Goal: Transaction & Acquisition: Purchase product/service

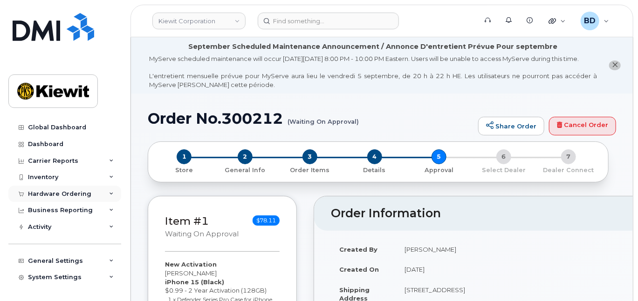
click at [109, 192] on icon at bounding box center [111, 194] width 5 height 5
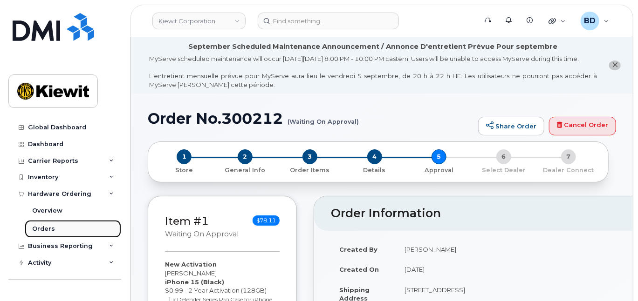
click at [45, 229] on div "Orders" at bounding box center [43, 229] width 23 height 8
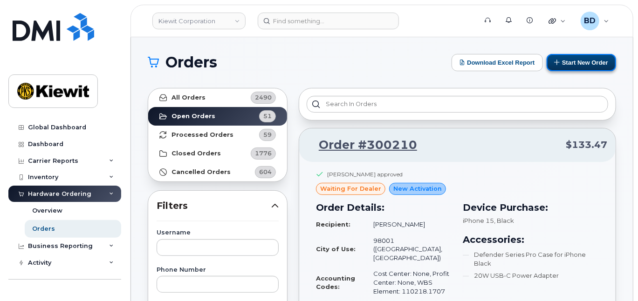
click at [584, 60] on button "Start New Order" at bounding box center [580, 62] width 69 height 17
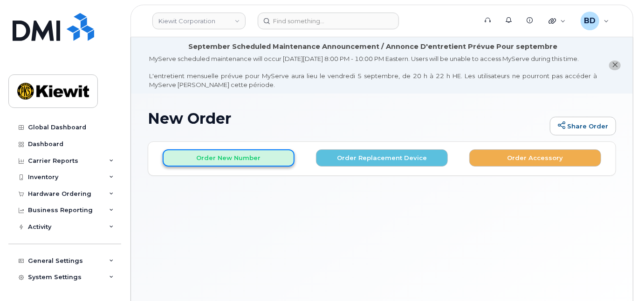
click at [221, 167] on button "Order New Number" at bounding box center [229, 157] width 132 height 17
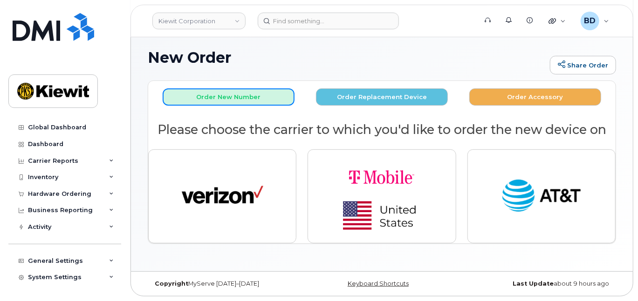
scroll to position [62, 0]
click at [232, 271] on div "New Order Share Order × Share This Order If you want to allow others to create …" at bounding box center [382, 152] width 502 height 239
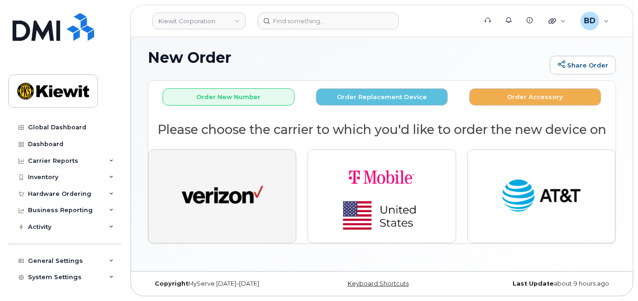
click at [224, 217] on img "button" at bounding box center [223, 197] width 82 height 42
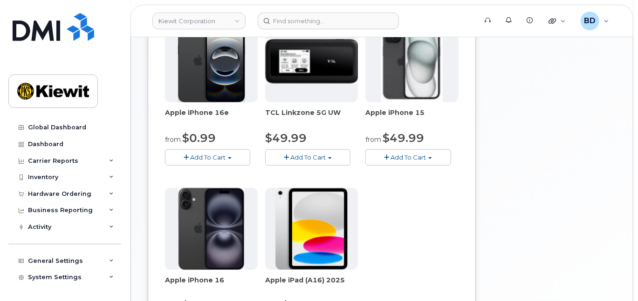
scroll to position [248, 0]
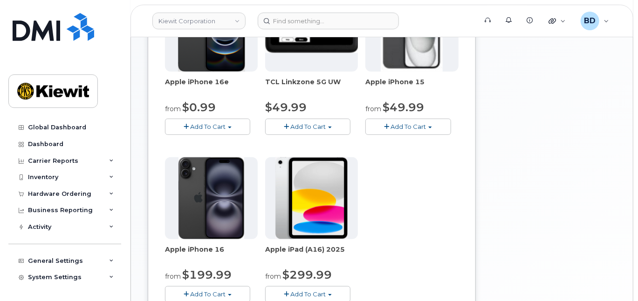
click at [413, 130] on span "Add To Cart" at bounding box center [407, 126] width 35 height 7
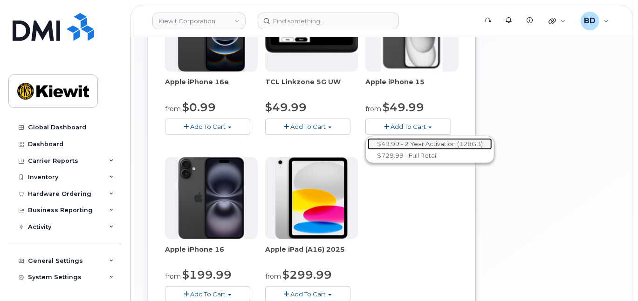
click at [414, 149] on link "$49.99 - 2 Year Activation (128GB)" at bounding box center [429, 144] width 124 height 12
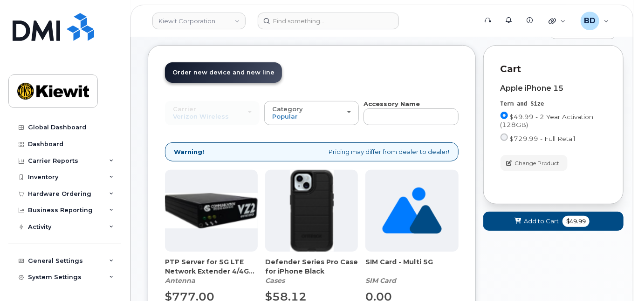
scroll to position [202, 0]
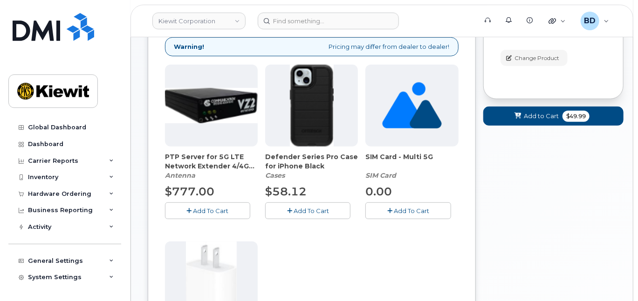
click at [320, 215] on span "Add To Cart" at bounding box center [310, 210] width 35 height 7
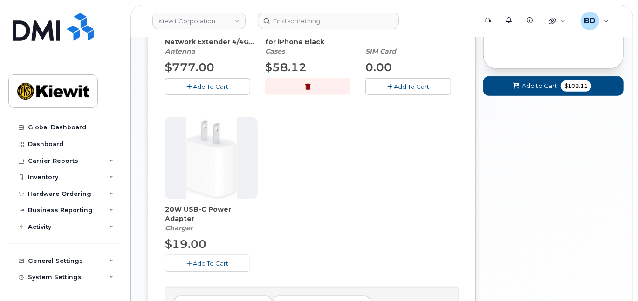
scroll to position [450, 0]
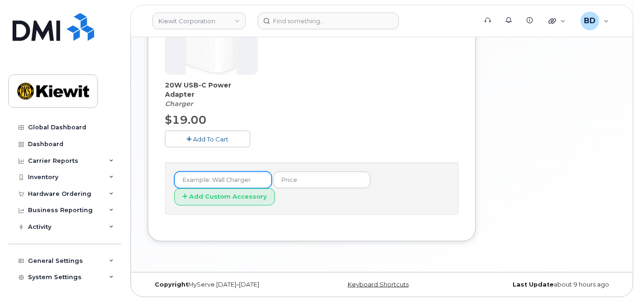
click at [213, 189] on input "text" at bounding box center [222, 180] width 97 height 17
click at [203, 143] on span "Add To Cart" at bounding box center [210, 139] width 35 height 7
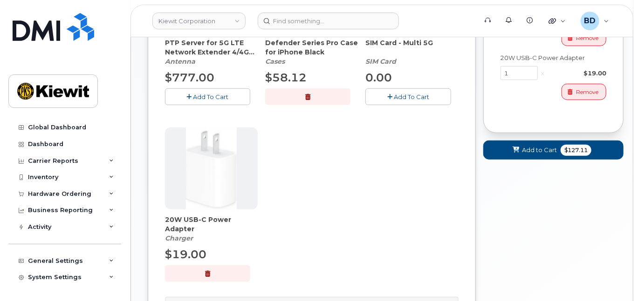
scroll to position [326, 0]
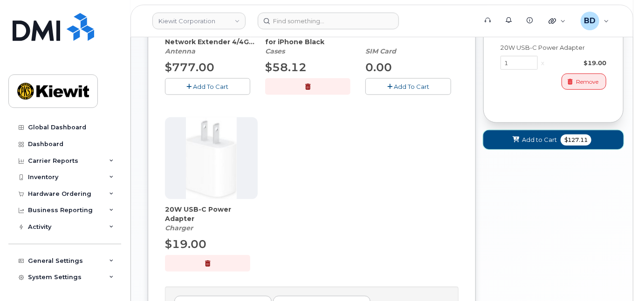
drag, startPoint x: 534, startPoint y: 144, endPoint x: 538, endPoint y: 136, distance: 9.4
click at [534, 143] on span "Add to Cart" at bounding box center [539, 140] width 35 height 9
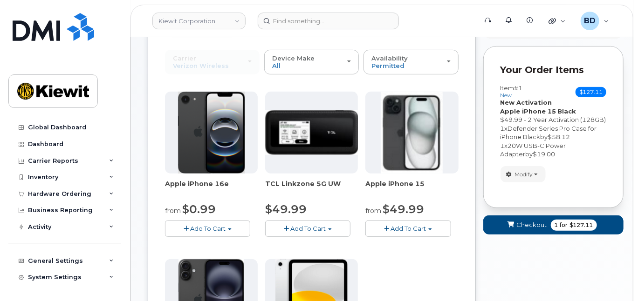
scroll to position [130, 0]
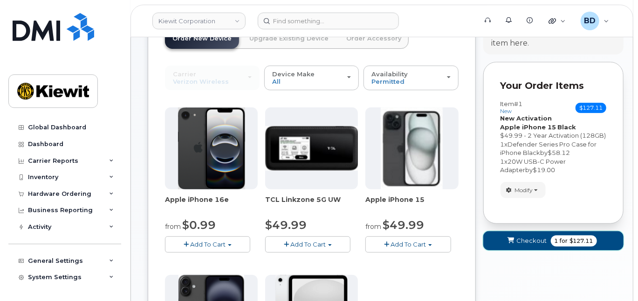
click at [526, 245] on span "Checkout" at bounding box center [531, 241] width 30 height 9
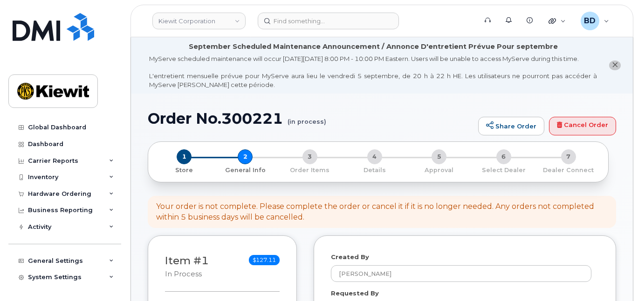
select select
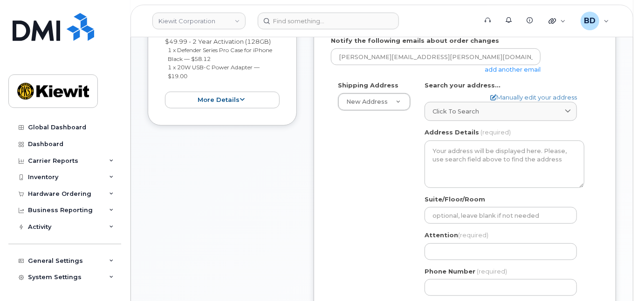
scroll to position [310, 0]
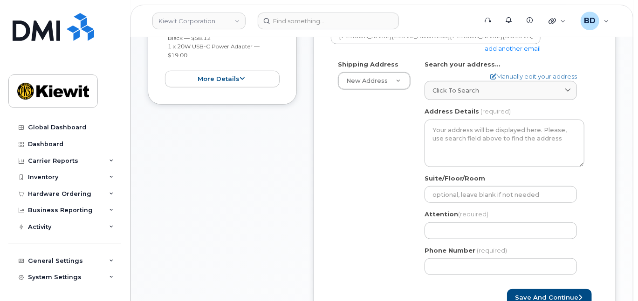
click at [491, 52] on link "add another email" at bounding box center [512, 48] width 56 height 7
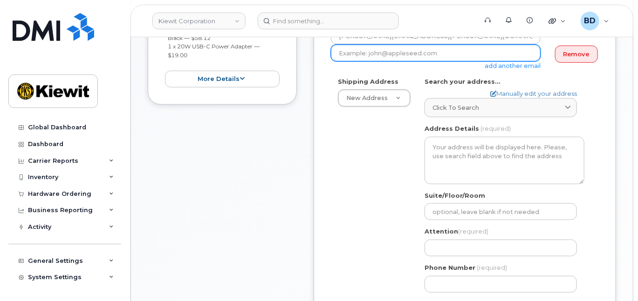
click at [363, 60] on input "email" at bounding box center [436, 53] width 210 height 17
paste input "taylor.blagdon@kiewit.com"
type input "taylor.blagdon@kiewit.com"
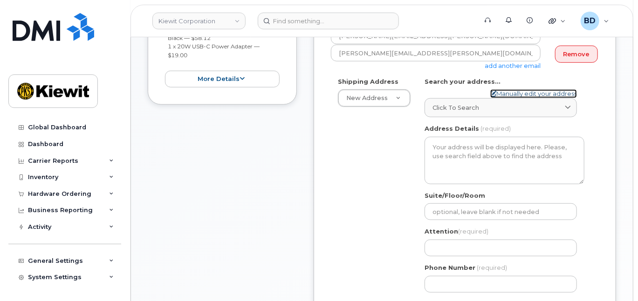
drag, startPoint x: 503, startPoint y: 102, endPoint x: 271, endPoint y: 74, distance: 234.0
click at [503, 98] on link "Manually edit your address" at bounding box center [533, 93] width 87 height 9
select select
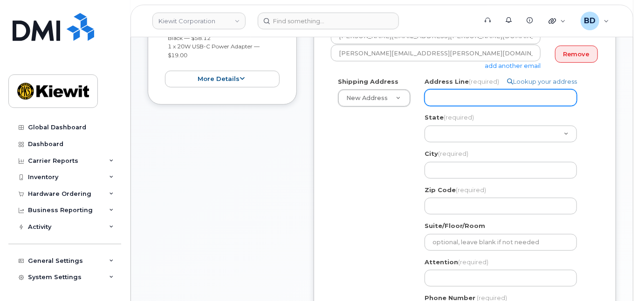
click at [443, 102] on input "Address Line (required)" at bounding box center [500, 97] width 152 height 17
paste input "2050 Roanoke Rd"
select select
type input "2050 Roanoke Rd"
select select "TX"
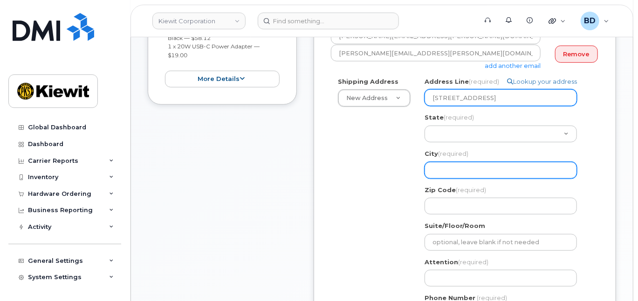
type input "Westlake"
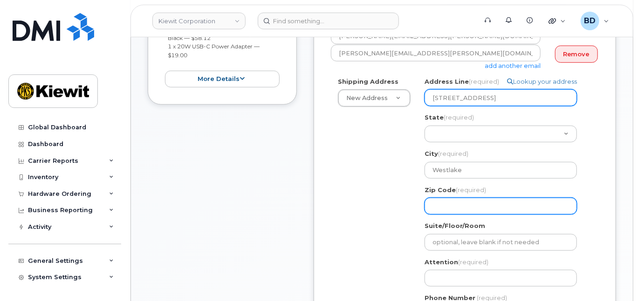
type input "76262"
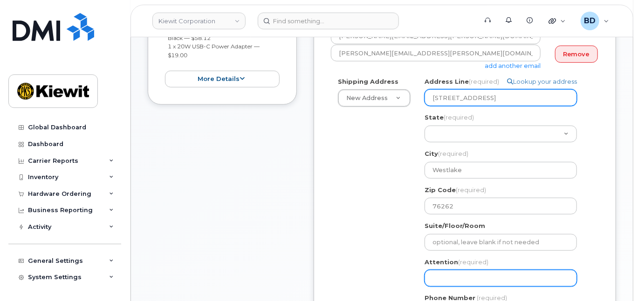
type input "Hayden.Lee/Karsen Saldivar"
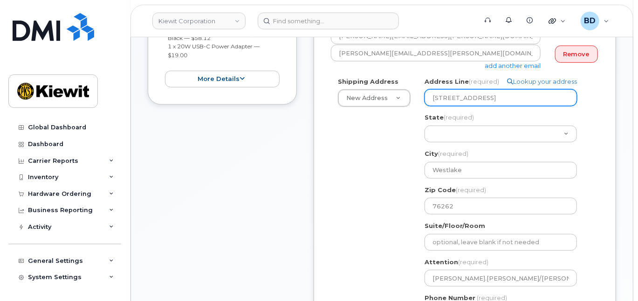
type input "8777727707"
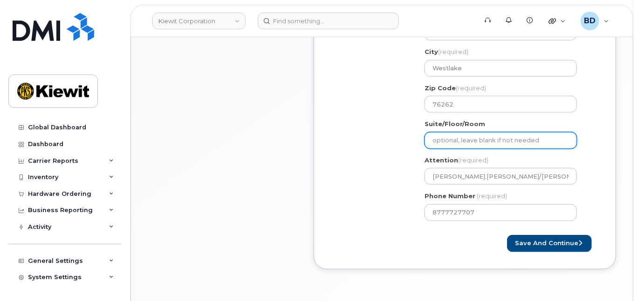
scroll to position [435, 0]
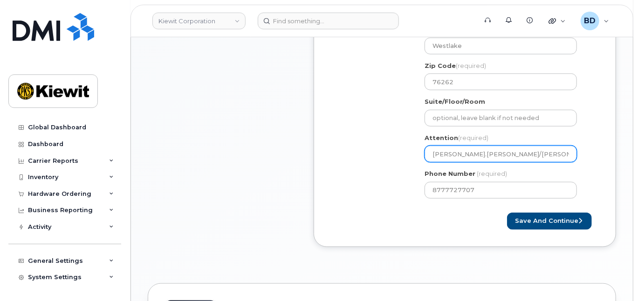
drag, startPoint x: 521, startPoint y: 163, endPoint x: 391, endPoint y: 163, distance: 130.4
click at [387, 167] on div "Shipping Address New Address New Address 10055 Trainstation Circle 11501 42nd S…" at bounding box center [461, 79] width 260 height 253
select select
type input "M"
select select
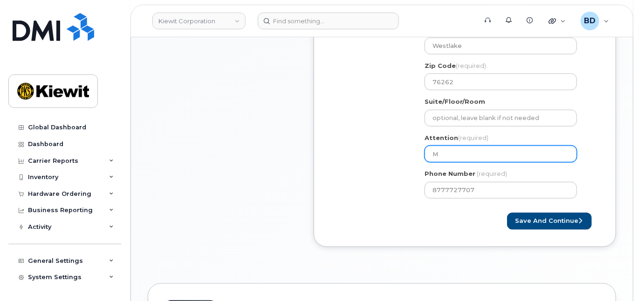
type input "MR"
select select
type input "MRt"
select select
type input "MRti"
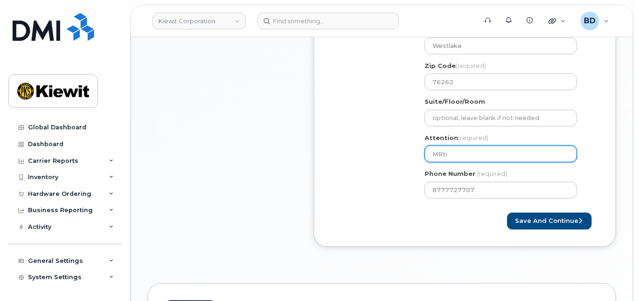
select select
type input "MRtin"
select select
type input "MRtin L"
select select
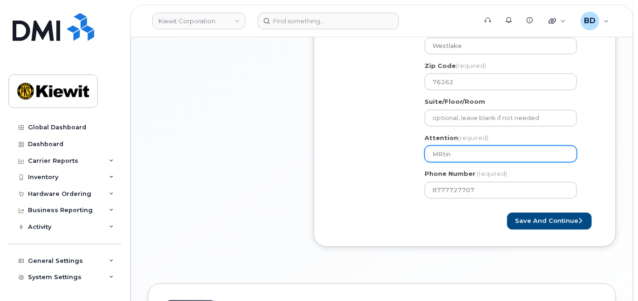
type input "MRtin"
select select
type input "MRti"
select select
type input "MRt"
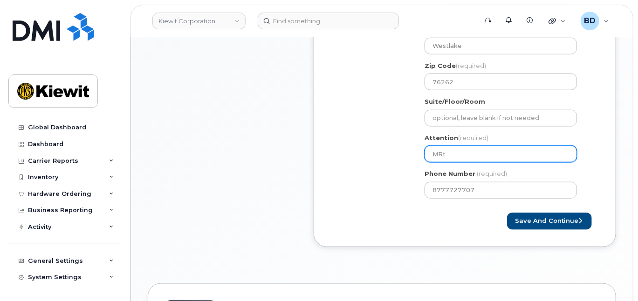
select select
type input "MR"
select select
type input "M"
select select
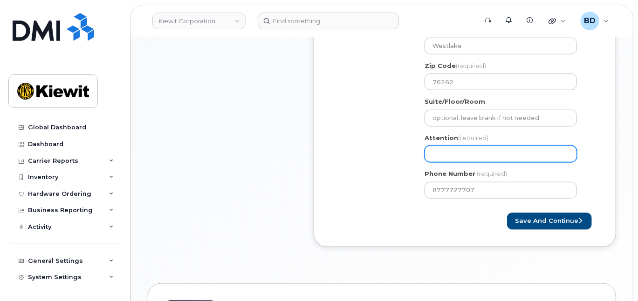
select select
type input "P"
select select
type input "Ph"
select select
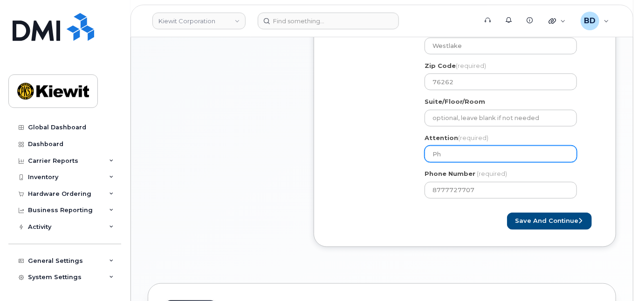
type input "Phi"
select select
type input "Phil"
select select
type input "Phill"
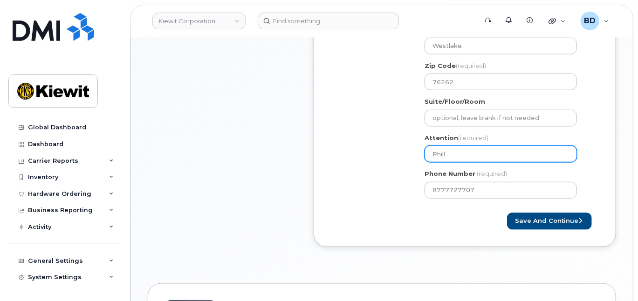
select select
type input "Phil"
select select
type input "Phili"
select select
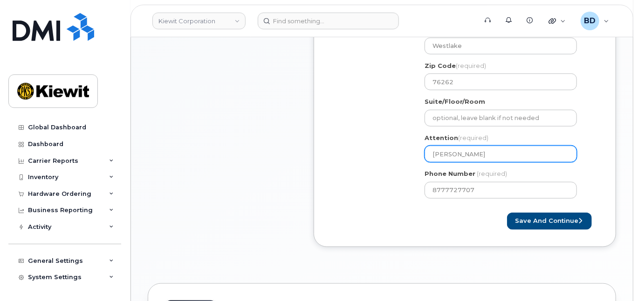
type input "Philip"
select select
type input "Philip W"
select select
type input "Philip Wo"
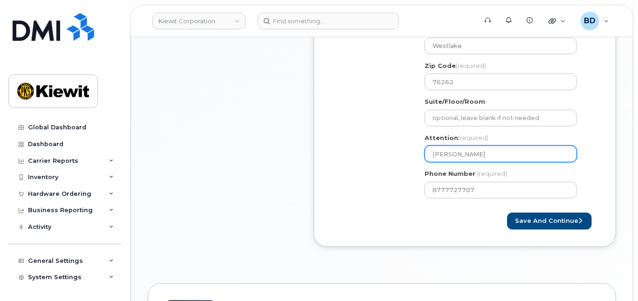
select select
type input "Philip Wor"
select select
type input "Philip Work"
select select
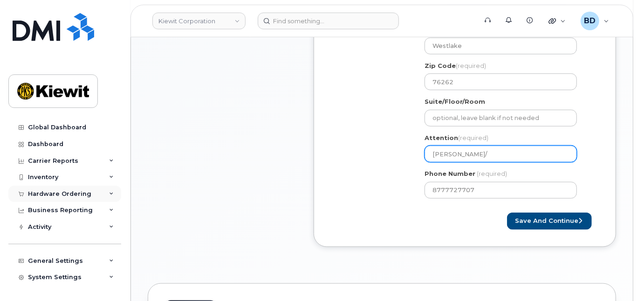
type input "Philip Work/"
click at [482, 160] on input "Philip Work/" at bounding box center [500, 154] width 152 height 17
paste input "Martin Allen"
select select
type input "Philip Work/ Martin Allen"
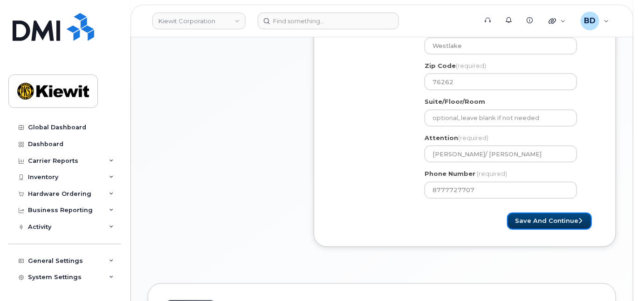
drag, startPoint x: 544, startPoint y: 227, endPoint x: 541, endPoint y: 219, distance: 8.8
click at [547, 227] on button "Save and Continue" at bounding box center [549, 221] width 85 height 17
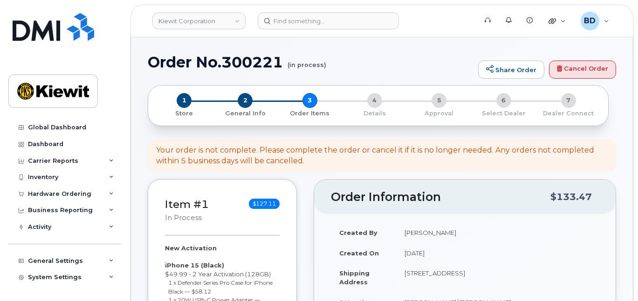
select select
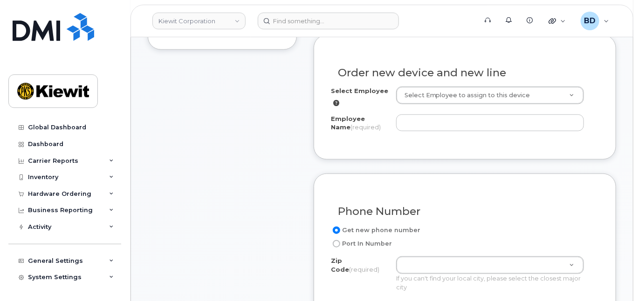
scroll to position [373, 0]
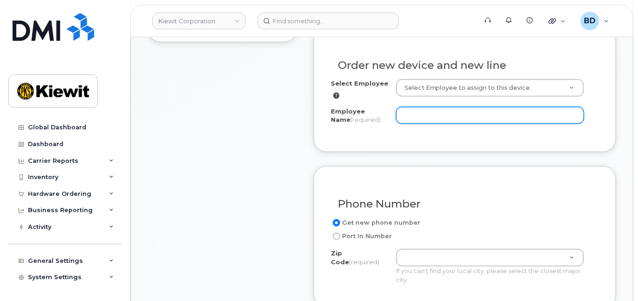
click at [421, 122] on input "Employee Name (required)" at bounding box center [490, 115] width 188 height 17
paste input "Martin Allen"
type input "Martin Allen"
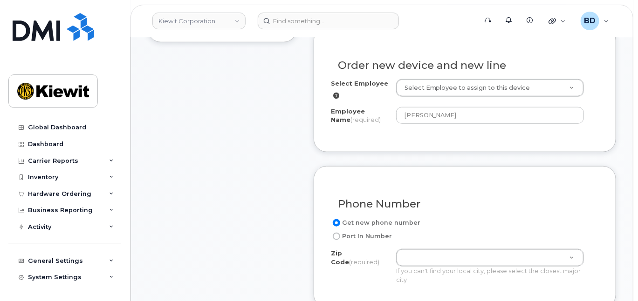
drag, startPoint x: 557, startPoint y: 65, endPoint x: 550, endPoint y: 43, distance: 22.7
click at [557, 64] on div "Order new device and new line" at bounding box center [465, 62] width 268 height 34
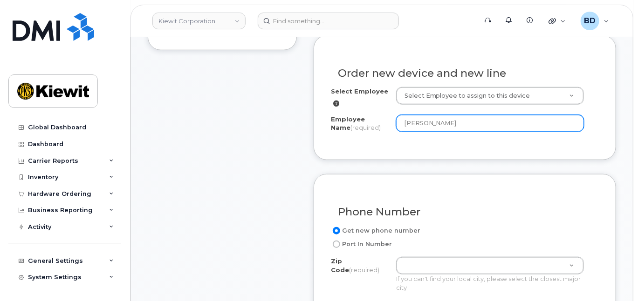
scroll to position [435, 0]
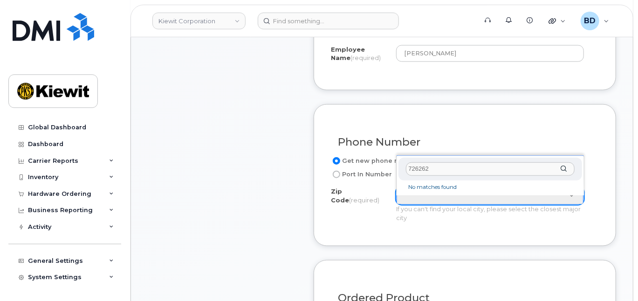
drag, startPoint x: 437, startPoint y: 165, endPoint x: 360, endPoint y: 167, distance: 77.3
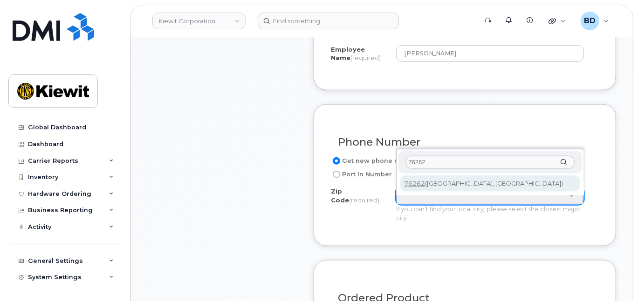
type input "76262"
type input "76262 (Roanoke, TX)"
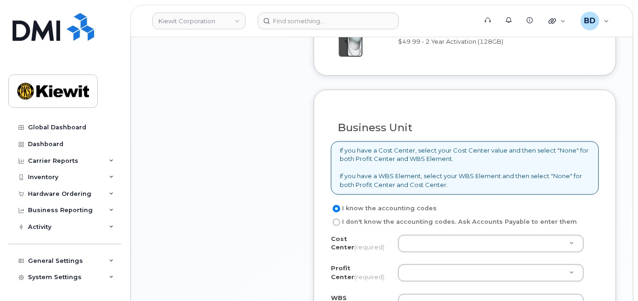
scroll to position [745, 0]
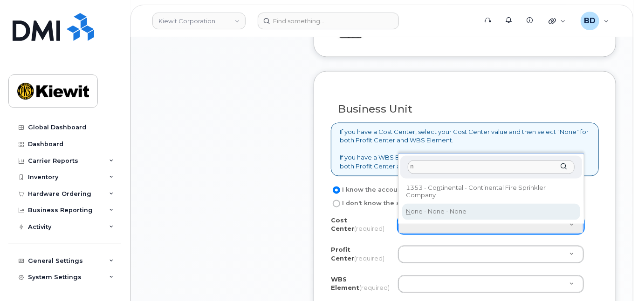
type input "n"
type input "None"
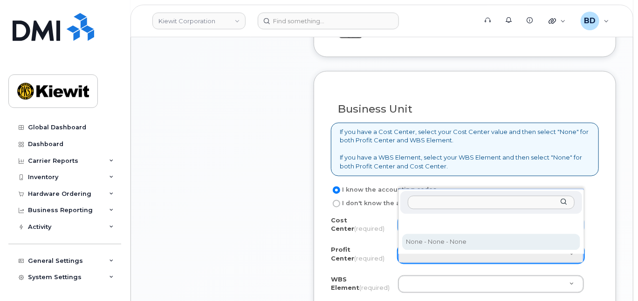
select select "None"
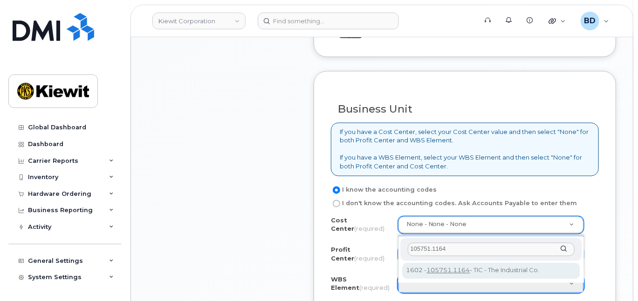
type input "105751.1164"
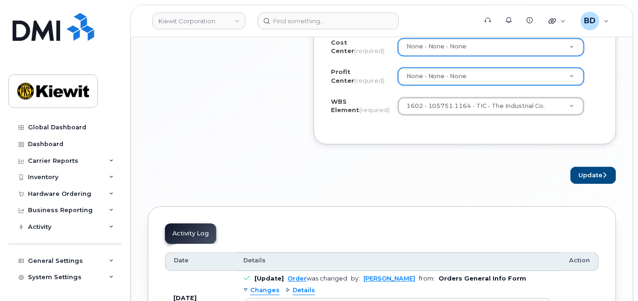
scroll to position [931, 0]
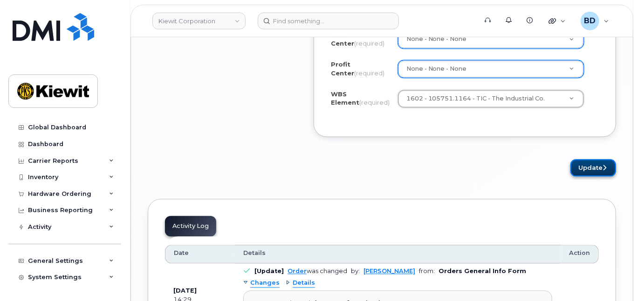
click at [594, 172] on button "Update" at bounding box center [593, 167] width 46 height 17
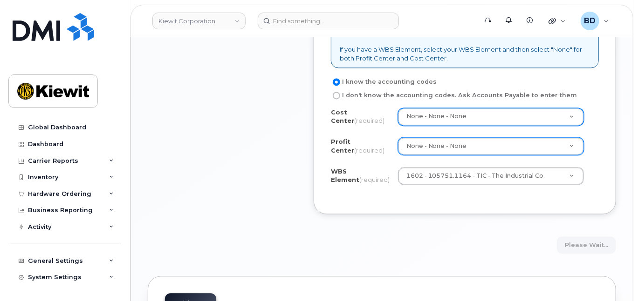
scroll to position [869, 0]
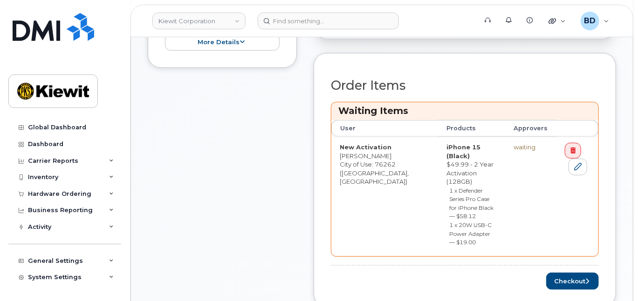
scroll to position [435, 0]
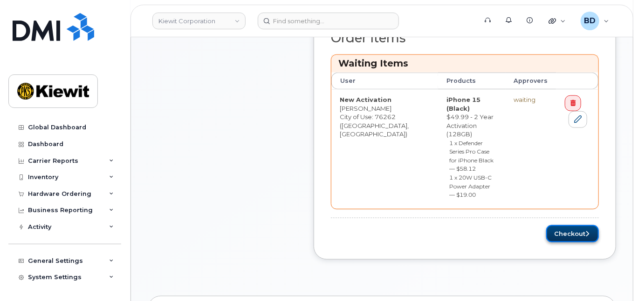
click at [571, 225] on button "Checkout" at bounding box center [572, 233] width 53 height 17
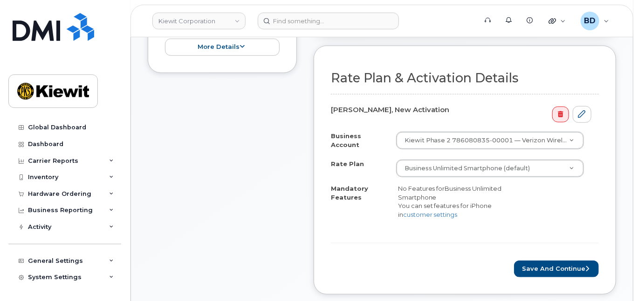
scroll to position [373, 0]
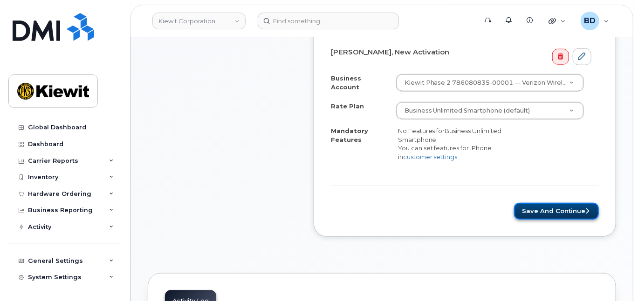
click at [566, 213] on button "Save and Continue" at bounding box center [556, 211] width 85 height 17
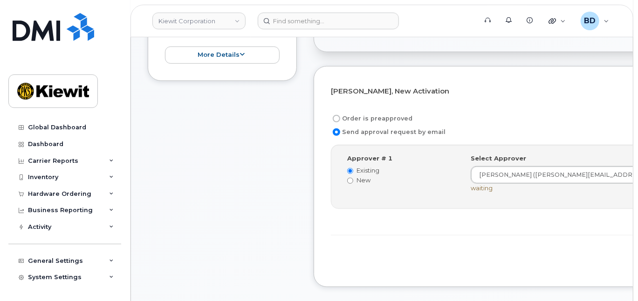
scroll to position [310, 0]
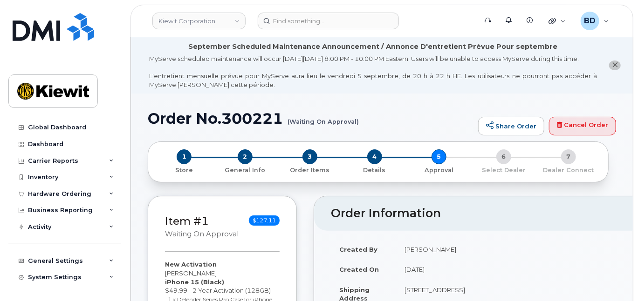
click at [262, 127] on h1 "Order No.300221 (Waiting On Approval)" at bounding box center [311, 118] width 326 height 16
copy h1 "300221"
drag, startPoint x: 58, startPoint y: 195, endPoint x: 80, endPoint y: 196, distance: 21.9
click at [58, 195] on div "Hardware Ordering" at bounding box center [59, 193] width 63 height 7
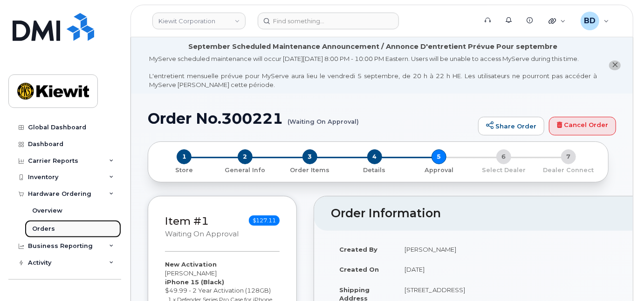
click at [52, 231] on div "Orders" at bounding box center [43, 229] width 23 height 8
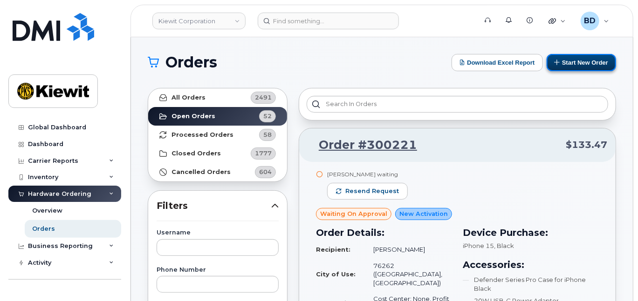
click at [584, 61] on button "Start New Order" at bounding box center [580, 62] width 69 height 17
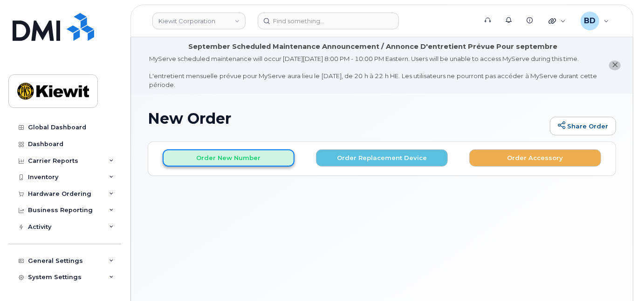
click at [212, 160] on button "Order New Number" at bounding box center [229, 157] width 132 height 17
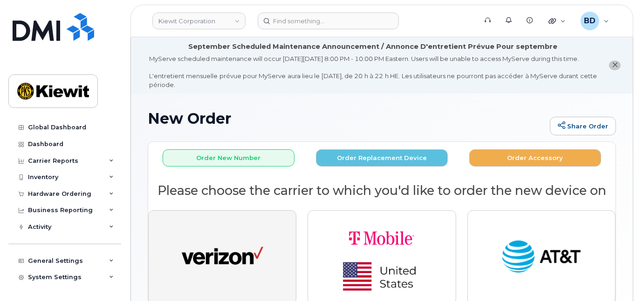
click at [225, 265] on img "button" at bounding box center [223, 258] width 82 height 42
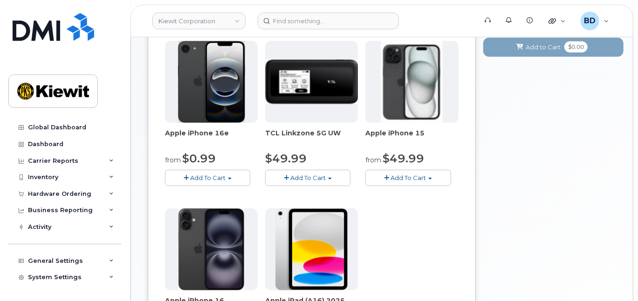
scroll to position [248, 0]
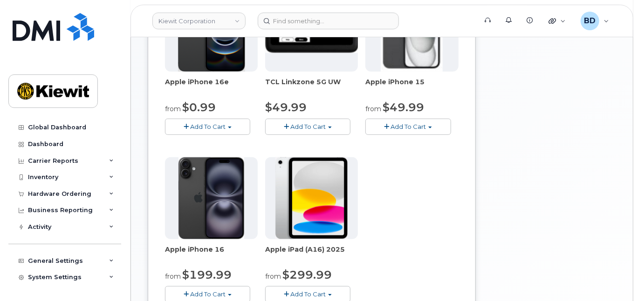
click at [396, 130] on span "Add To Cart" at bounding box center [407, 126] width 35 height 7
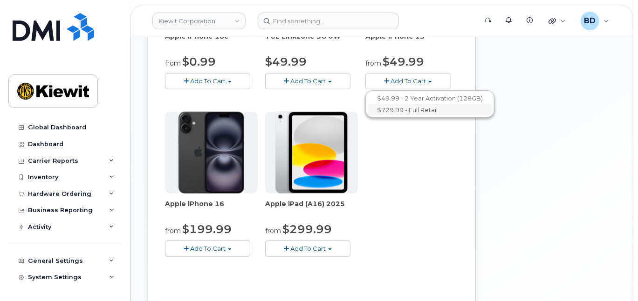
scroll to position [310, 0]
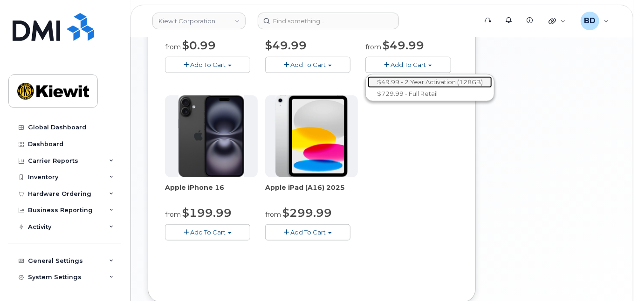
click at [388, 88] on link "$49.99 - 2 Year Activation (128GB)" at bounding box center [429, 82] width 124 height 12
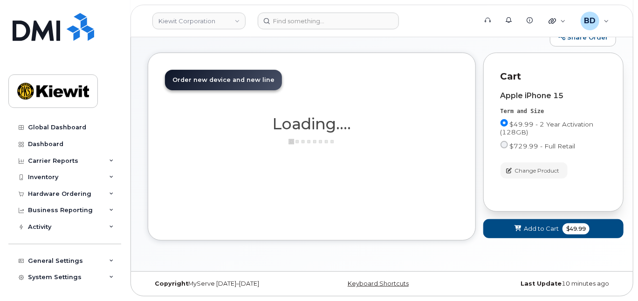
scroll to position [202, 0]
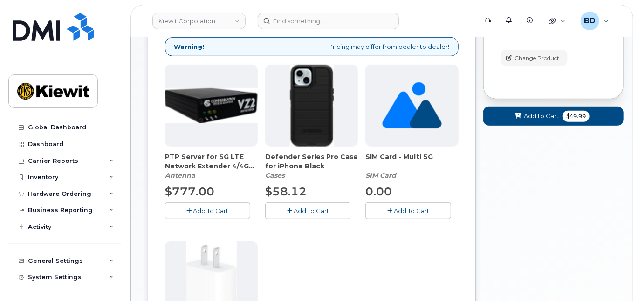
click at [312, 215] on span "Add To Cart" at bounding box center [310, 210] width 35 height 7
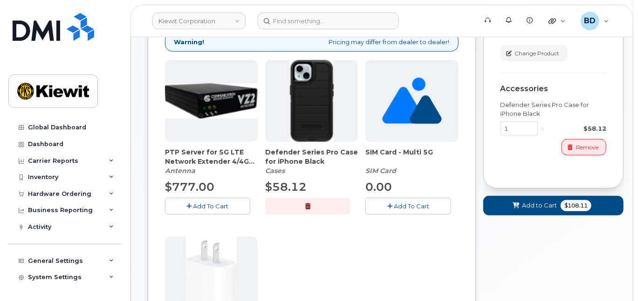
scroll to position [326, 0]
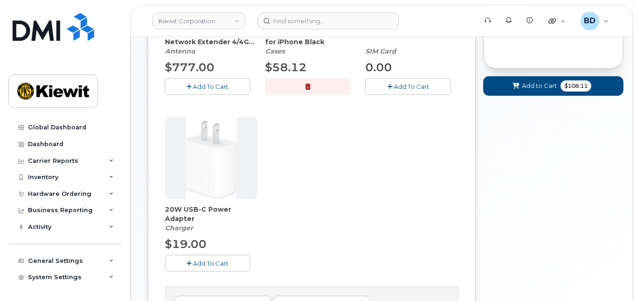
drag, startPoint x: 180, startPoint y: 272, endPoint x: 204, endPoint y: 264, distance: 25.2
click at [180, 272] on button "Add To Cart" at bounding box center [207, 263] width 85 height 16
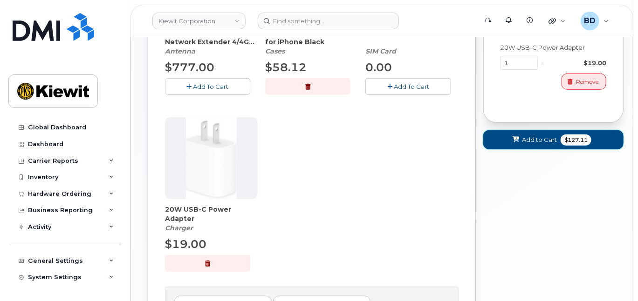
click at [526, 144] on span "Add to Cart" at bounding box center [539, 140] width 35 height 9
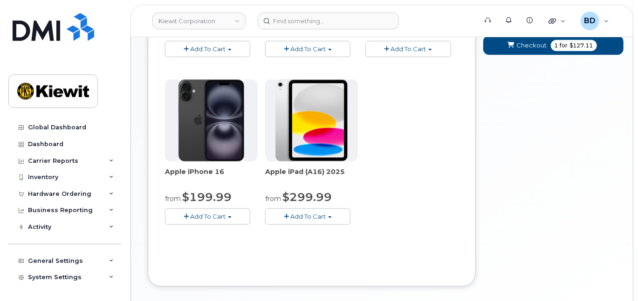
scroll to position [379, 0]
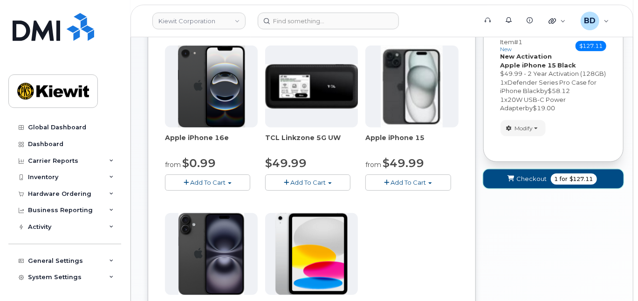
click at [529, 183] on span "Checkout" at bounding box center [531, 179] width 30 height 9
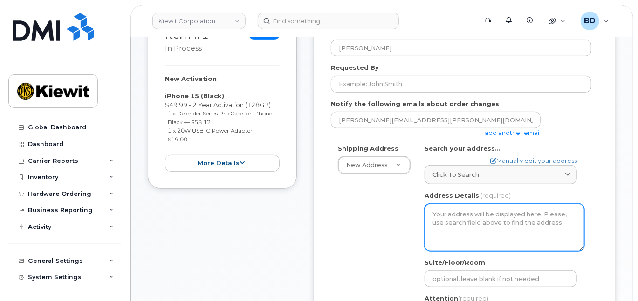
scroll to position [248, 0]
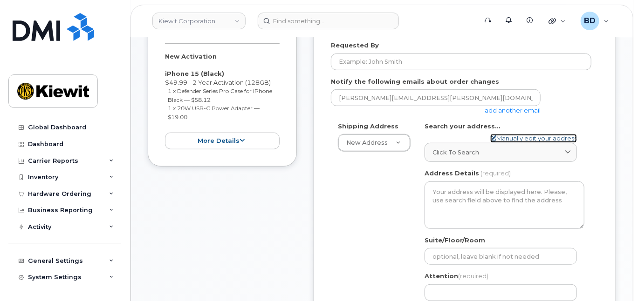
drag, startPoint x: 506, startPoint y: 145, endPoint x: 483, endPoint y: 167, distance: 31.6
click at [506, 143] on link "Manually edit your address" at bounding box center [533, 138] width 87 height 9
select select
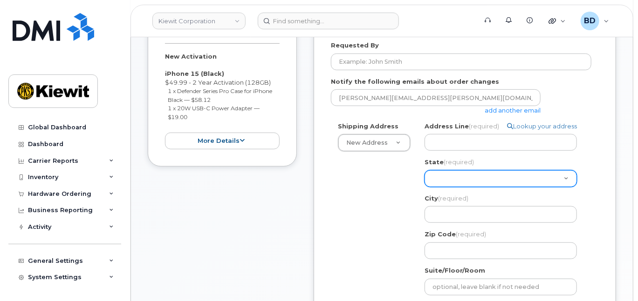
click at [439, 187] on select "[US_STATE] [US_STATE] [US_STATE] [US_STATE] [US_STATE] [US_STATE] [US_STATE] [U…" at bounding box center [500, 178] width 152 height 17
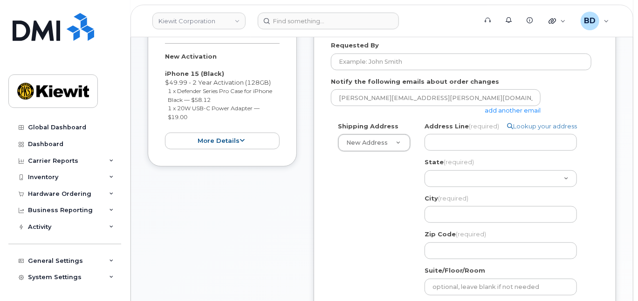
click at [381, 189] on div "Shipping Address New Address New Address [STREET_ADDRESS] Trainstation Circl [G…" at bounding box center [461, 248] width 260 height 253
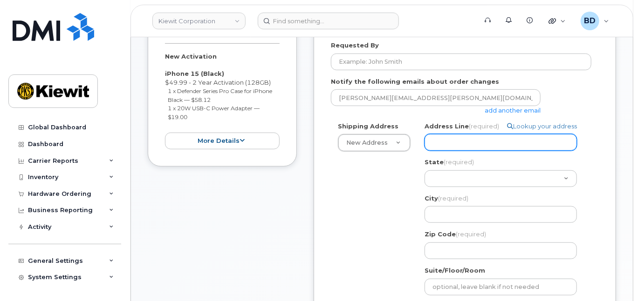
click at [445, 151] on input "Address Line (required)" at bounding box center [500, 142] width 152 height 17
paste input "[STREET_ADDRESS][PERSON_NAME]"
select select
type input "[STREET_ADDRESS][PERSON_NAME]"
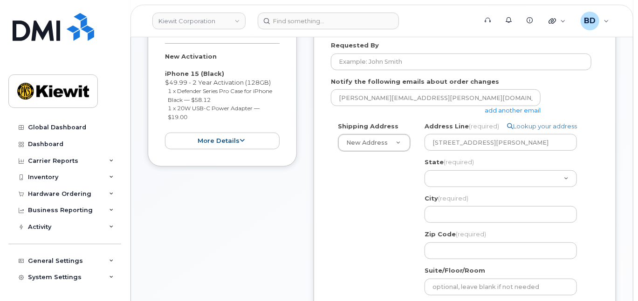
click at [517, 114] on link "add another email" at bounding box center [512, 110] width 56 height 7
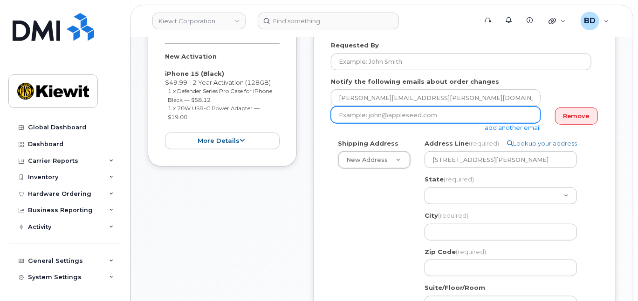
click at [368, 123] on input "email" at bounding box center [436, 115] width 210 height 17
paste input "[EMAIL_ADDRESS][PERSON_NAME][PERSON_NAME][DOMAIN_NAME]"
type input "jasmine.smith@kiewit.com"
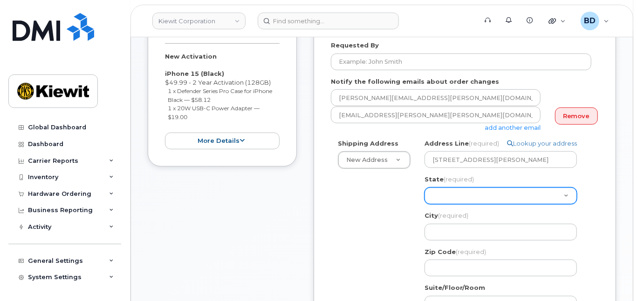
click at [460, 204] on select "Alabama Alaska American Samoa Arizona Arkansas California Colorado Connecticut …" at bounding box center [500, 196] width 152 height 17
select select "KS"
click at [424, 196] on select "Alabama Alaska American Samoa Arizona Arkansas California Colorado Connecticut …" at bounding box center [500, 196] width 152 height 17
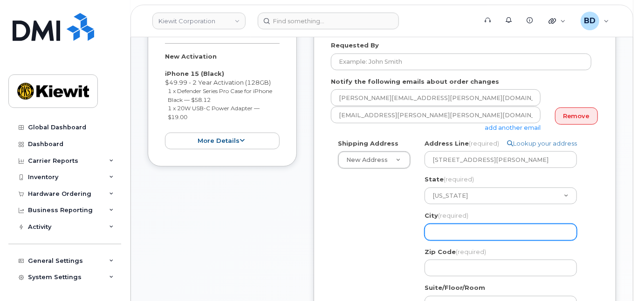
click at [444, 241] on input "City (required)" at bounding box center [500, 232] width 152 height 17
select select
type input "L"
select select
type input "Le"
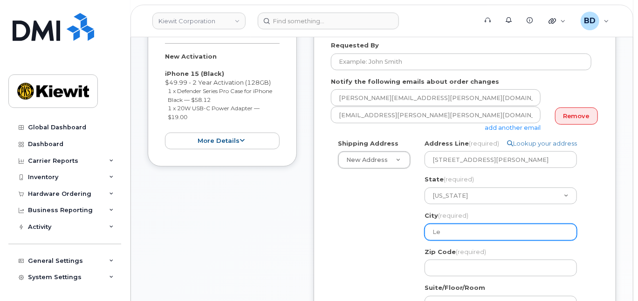
select select
type input "Len"
select select
type input "Lene"
select select
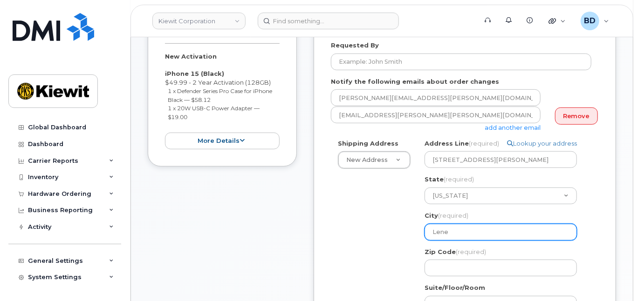
type input "Lenex"
select select
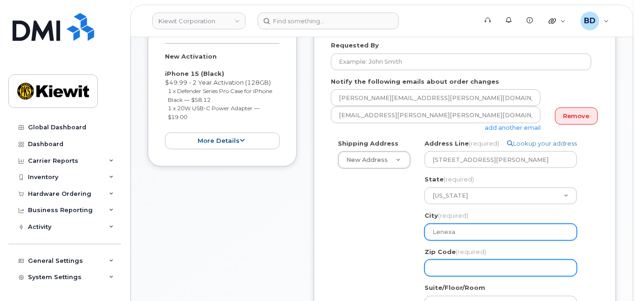
type input "Lenexa"
click at [456, 272] on input "Zip Code (required)" at bounding box center [500, 268] width 152 height 17
paste input "66219"
select select
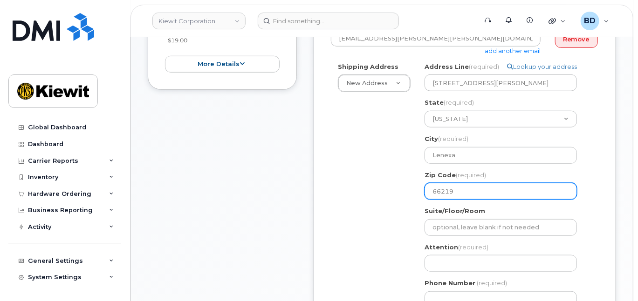
scroll to position [373, 0]
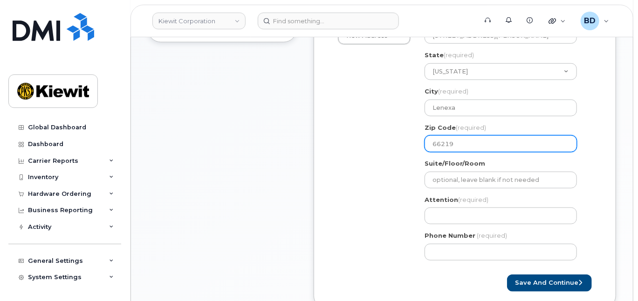
type input "66219"
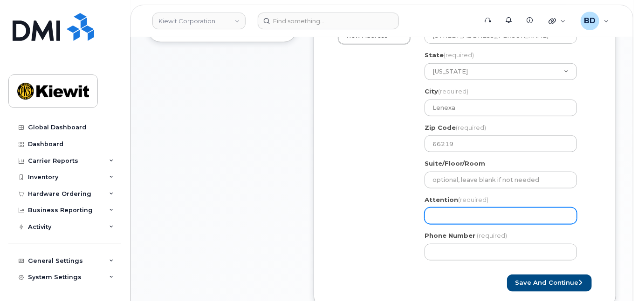
paste input "Emily.Harmsen"
select select
type input "Emily.Harmsen"
select select
type input "Em/ily.Harmsen"
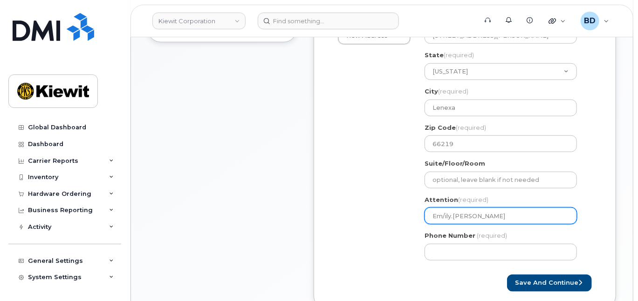
click at [443, 224] on input "Em/ily.Harmsen" at bounding box center [500, 216] width 152 height 17
select select
type input "Emily.Harmsen"
select select
type input "Emily.Harmsen/"
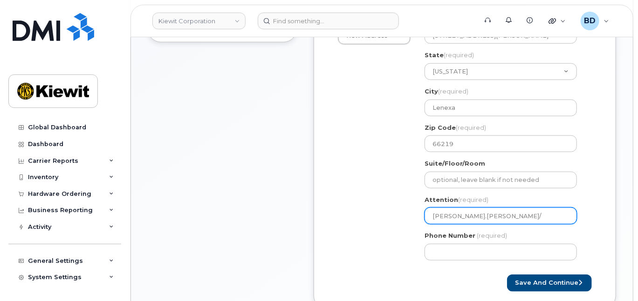
paste input "[PERSON_NAME]"
select select
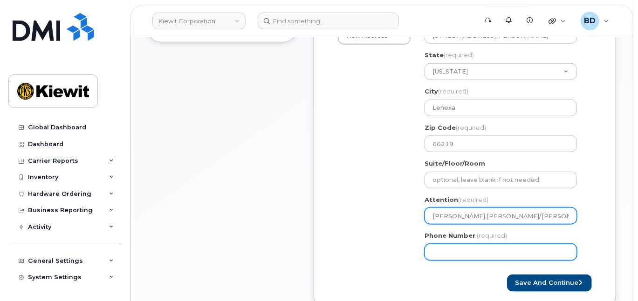
type input "[PERSON_NAME].[PERSON_NAME]/[PERSON_NAME]"
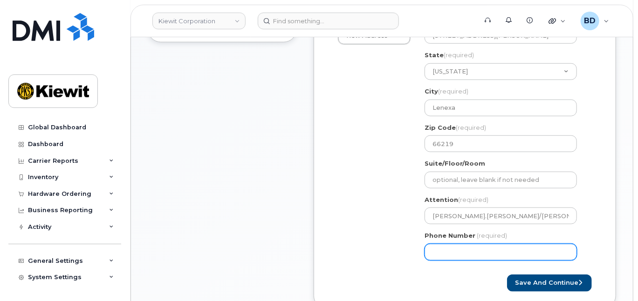
click at [433, 258] on input "Phone Number" at bounding box center [500, 252] width 152 height 17
type input "8777727707"
select select
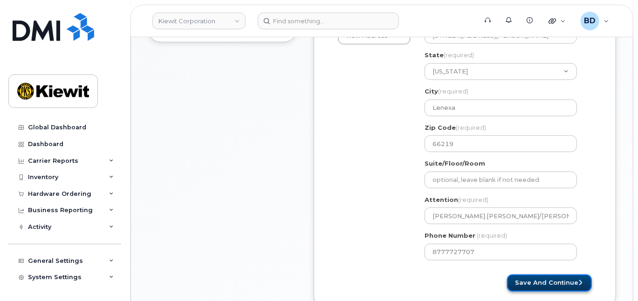
click at [537, 286] on button "Save and Continue" at bounding box center [549, 283] width 85 height 17
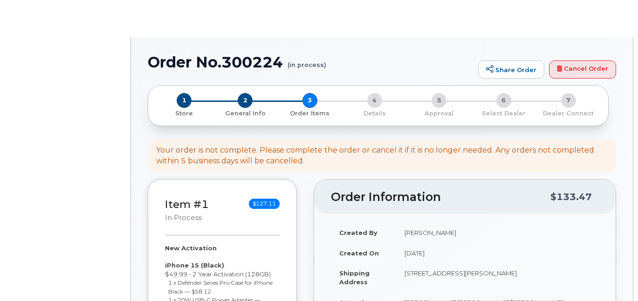
select select
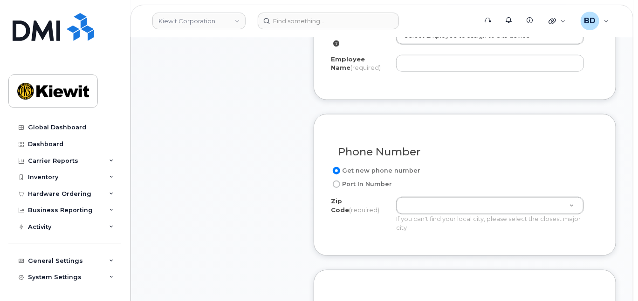
scroll to position [310, 0]
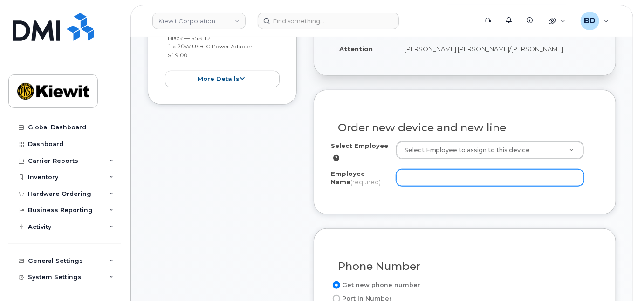
click at [406, 185] on input "Employee Name (required)" at bounding box center [490, 178] width 188 height 17
paste input "[PERSON_NAME]"
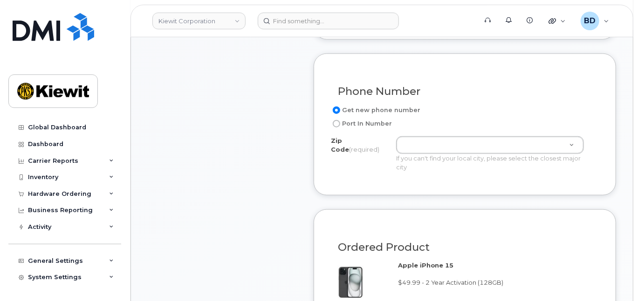
scroll to position [496, 0]
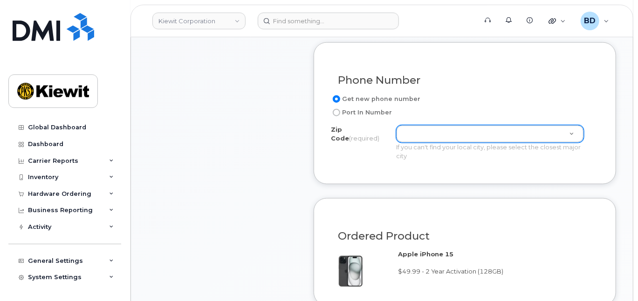
type input "[PERSON_NAME]"
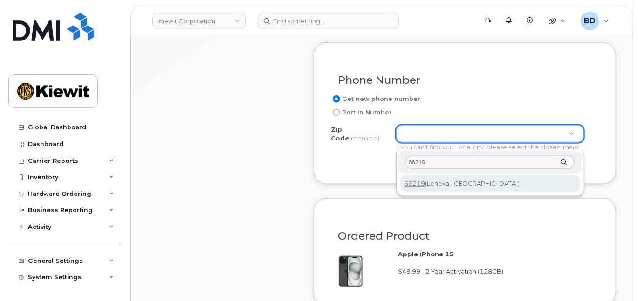
type input "66219"
type input "66219 ([GEOGRAPHIC_DATA], [GEOGRAPHIC_DATA])"
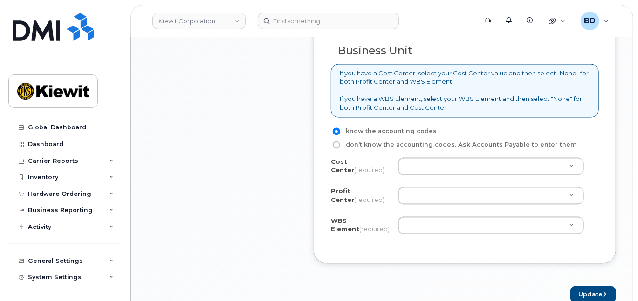
scroll to position [807, 0]
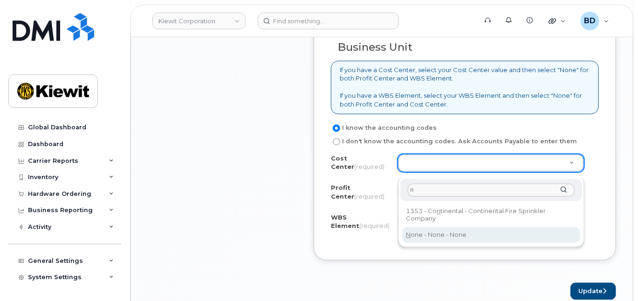
type input "n"
type input "None"
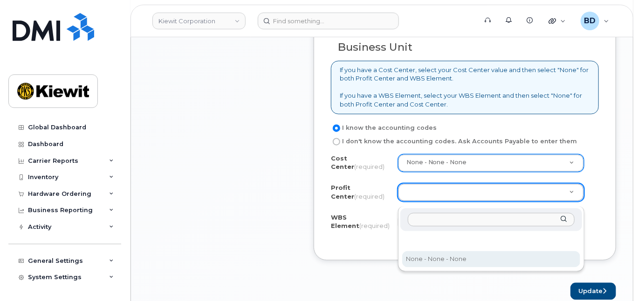
select select "None"
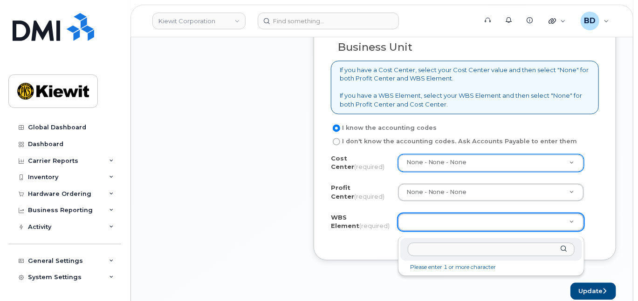
paste input "110300.3081"
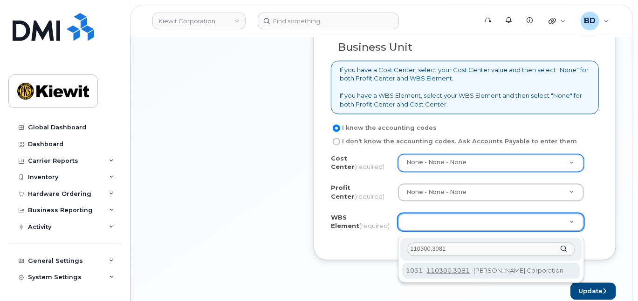
type input "110300.3081"
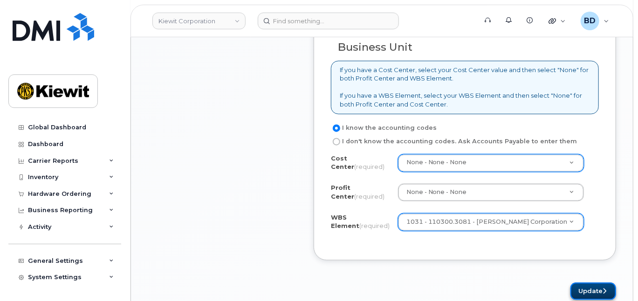
click at [594, 294] on button "Update" at bounding box center [593, 291] width 46 height 17
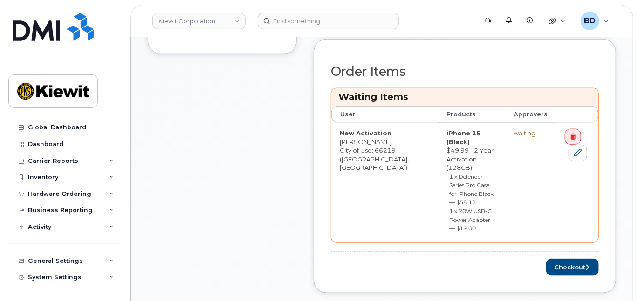
scroll to position [435, 0]
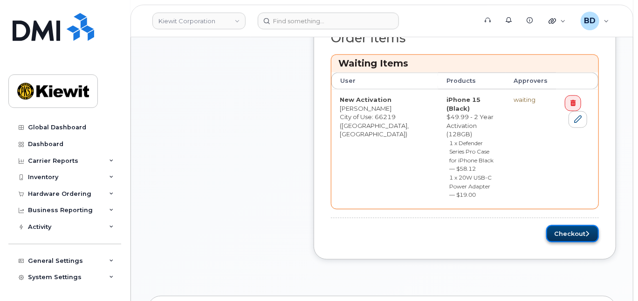
click at [571, 225] on button "Checkout" at bounding box center [572, 233] width 53 height 17
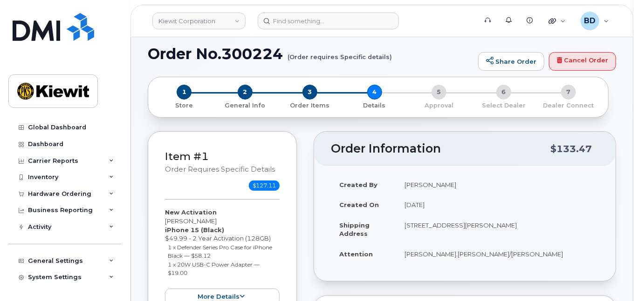
scroll to position [310, 0]
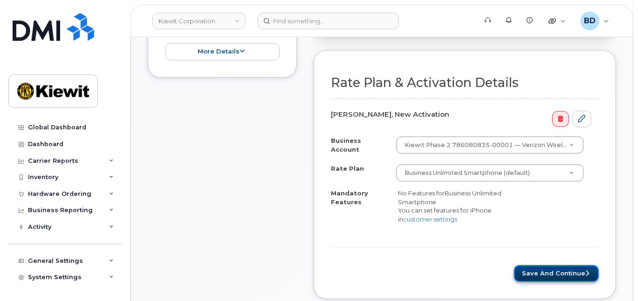
click at [551, 271] on button "Save and Continue" at bounding box center [556, 273] width 85 height 17
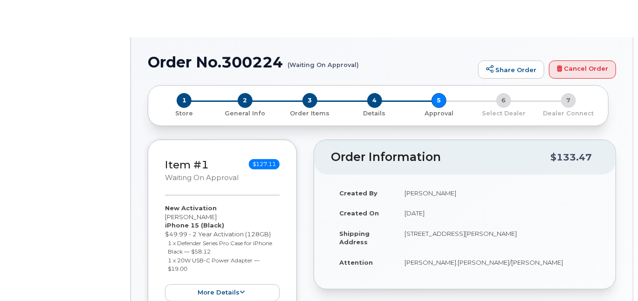
radio input "true"
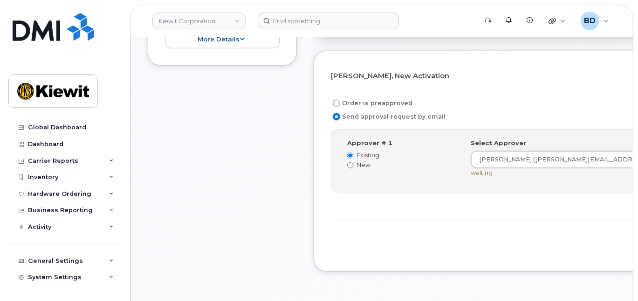
scroll to position [310, 0]
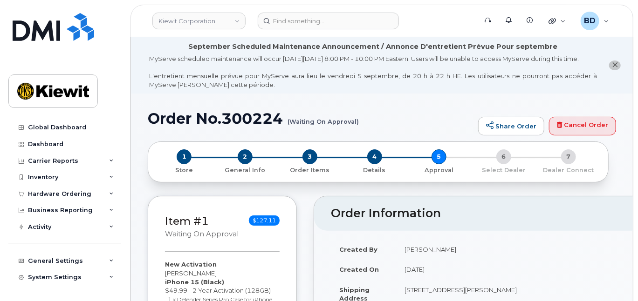
click at [255, 127] on h1 "Order No.300224 (Waiting On Approval)" at bounding box center [311, 118] width 326 height 16
copy h1 "300224"
click at [102, 193] on div "Hardware Ordering" at bounding box center [64, 194] width 113 height 17
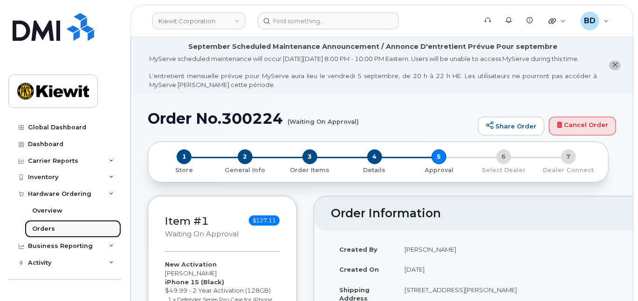
click at [63, 231] on link "Orders" at bounding box center [73, 229] width 96 height 18
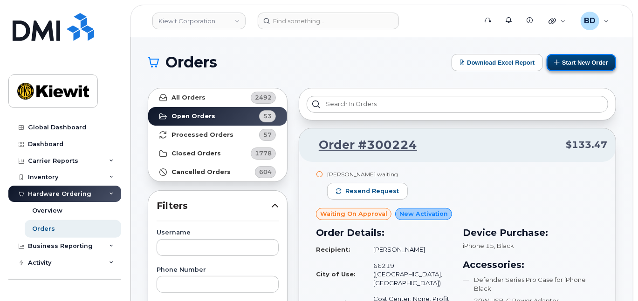
click at [562, 57] on button "Start New Order" at bounding box center [580, 62] width 69 height 17
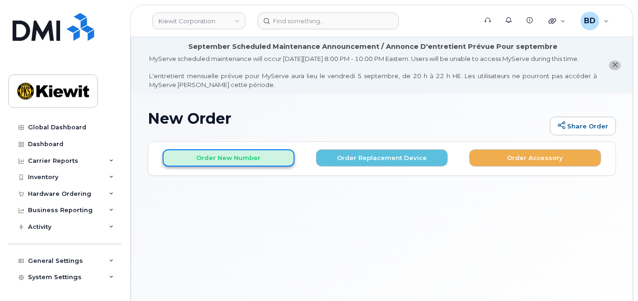
click at [205, 166] on button "Order New Number" at bounding box center [229, 157] width 132 height 17
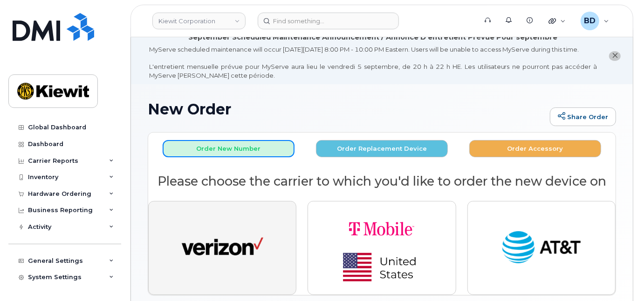
scroll to position [69, 0]
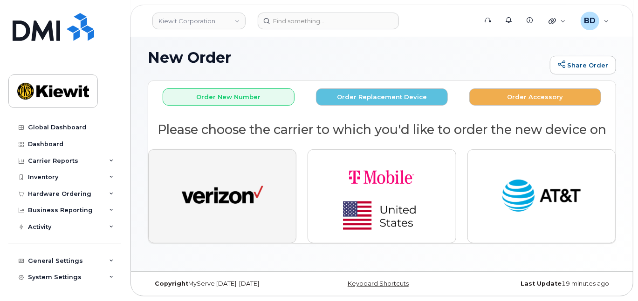
click at [207, 231] on button "button" at bounding box center [222, 196] width 148 height 94
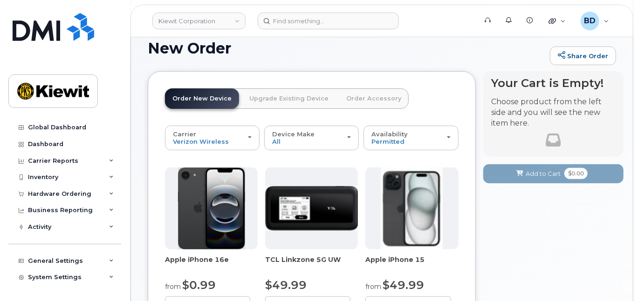
scroll to position [193, 0]
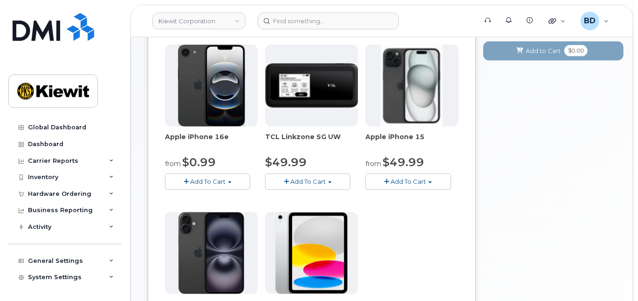
click at [411, 185] on span "Add To Cart" at bounding box center [407, 181] width 35 height 7
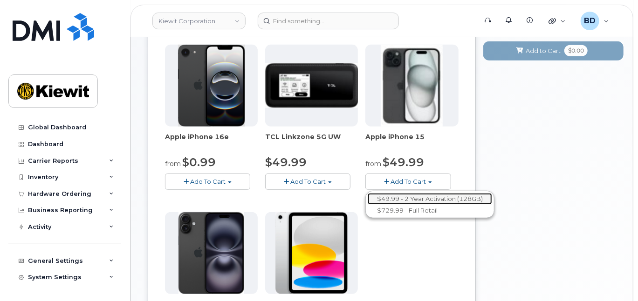
click at [402, 205] on link "$49.99 - 2 Year Activation (128GB)" at bounding box center [429, 199] width 124 height 12
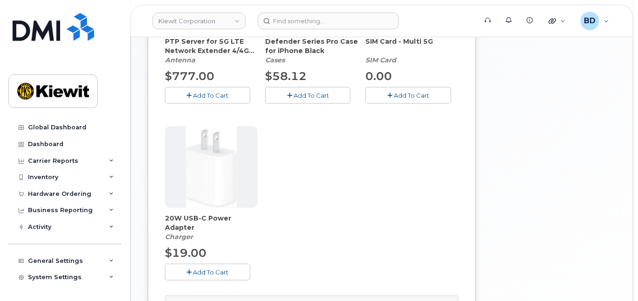
scroll to position [318, 0]
click at [303, 99] on span "Add To Cart" at bounding box center [310, 94] width 35 height 7
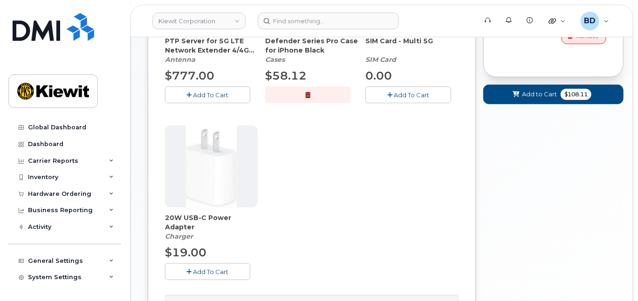
click at [208, 276] on span "Add To Cart" at bounding box center [210, 271] width 35 height 7
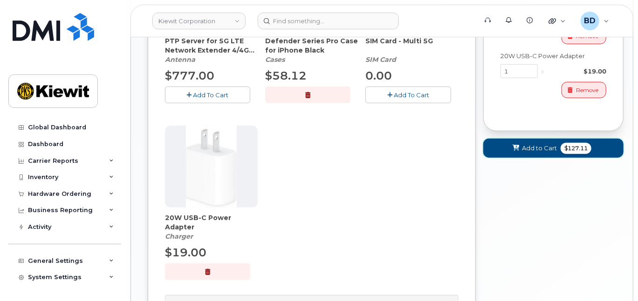
click at [534, 153] on span "Add to Cart" at bounding box center [539, 148] width 35 height 9
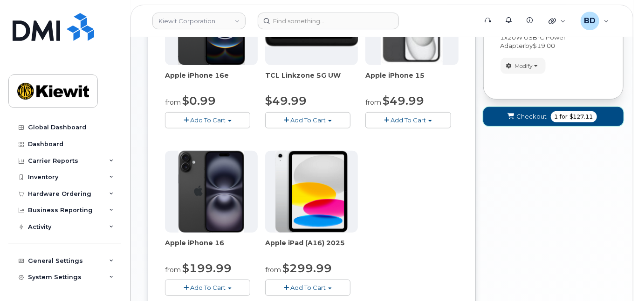
click at [520, 119] on button "Checkout 1 for $127.11" at bounding box center [553, 116] width 141 height 19
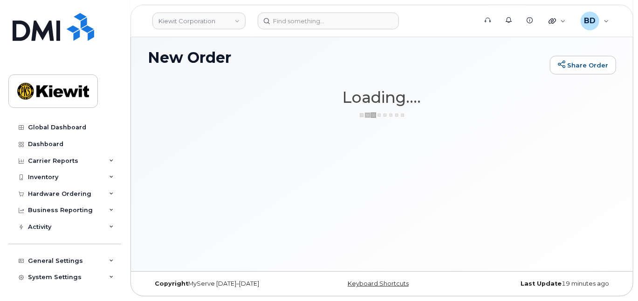
scroll to position [69, 0]
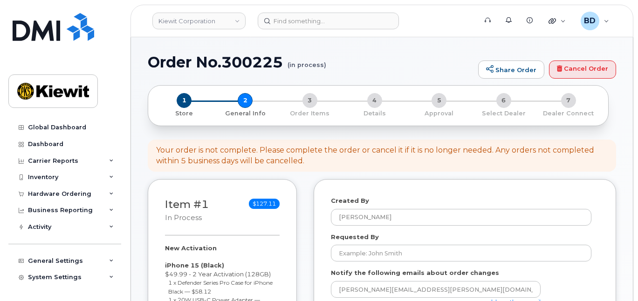
select select
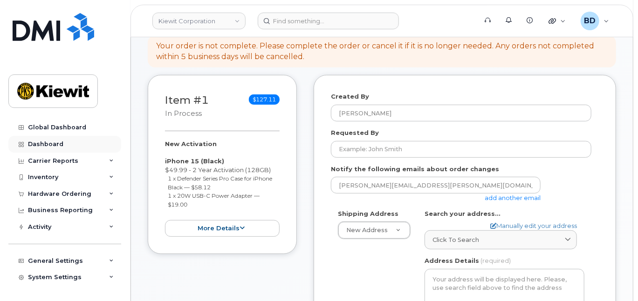
scroll to position [186, 0]
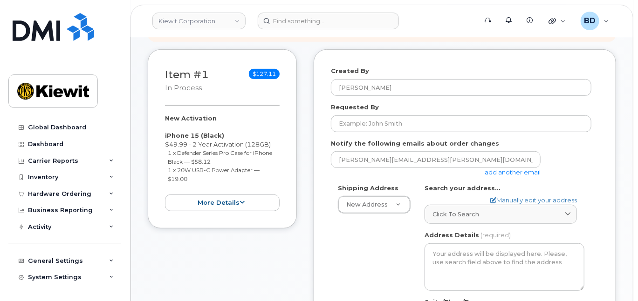
click at [503, 176] on link "add another email" at bounding box center [512, 172] width 56 height 7
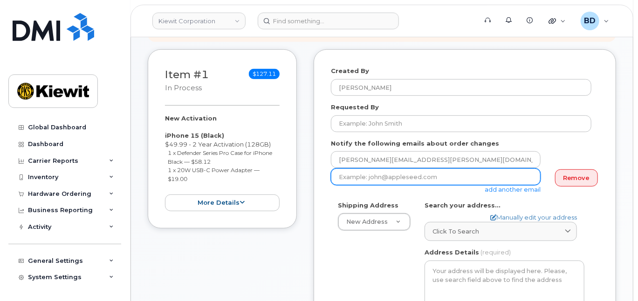
click at [352, 185] on input "email" at bounding box center [436, 177] width 210 height 17
paste input "[EMAIL_ADDRESS][PERSON_NAME][PERSON_NAME][DOMAIN_NAME]"
type input "[EMAIL_ADDRESS][PERSON_NAME][PERSON_NAME][DOMAIN_NAME]"
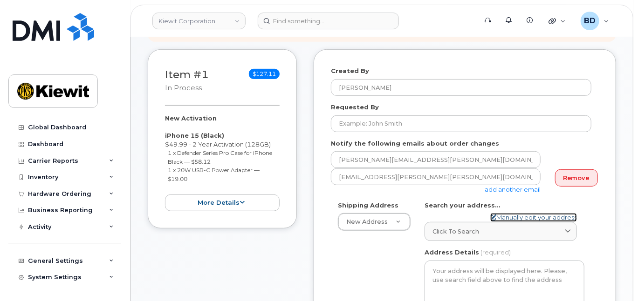
click at [523, 222] on link "Manually edit your address" at bounding box center [533, 217] width 87 height 9
select select
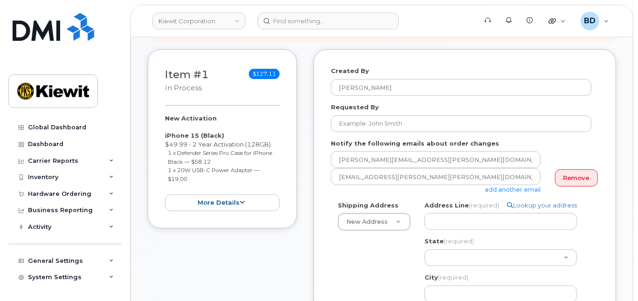
click at [430, 221] on div "Address Line (required) Lookup your address" at bounding box center [504, 215] width 160 height 29
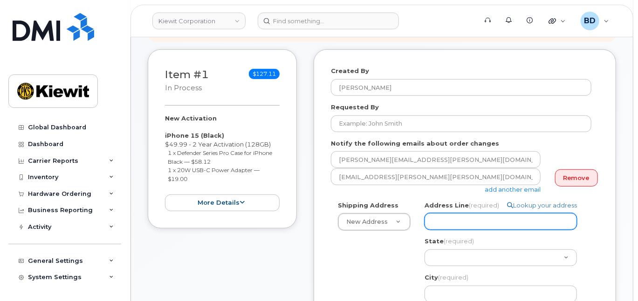
click at [431, 229] on input "Address Line (required)" at bounding box center [500, 221] width 152 height 17
paste input "10055 Trainstation Circle"
select select
type input "10055 Trainstation Circle"
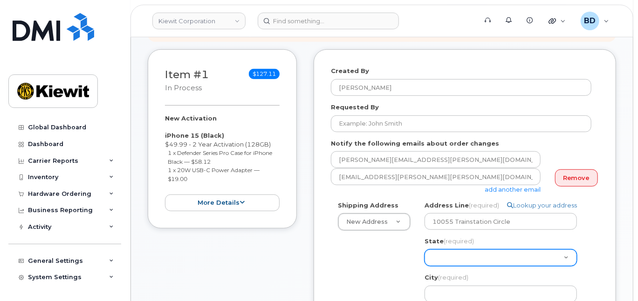
click at [445, 266] on select "[US_STATE] [US_STATE] [US_STATE] [US_STATE] [US_STATE] [US_STATE] [US_STATE] [U…" at bounding box center [500, 258] width 152 height 17
select select "CO"
click at [424, 258] on select "[US_STATE] [US_STATE] [US_STATE] [US_STATE] [US_STATE] [US_STATE] [US_STATE] [U…" at bounding box center [500, 258] width 152 height 17
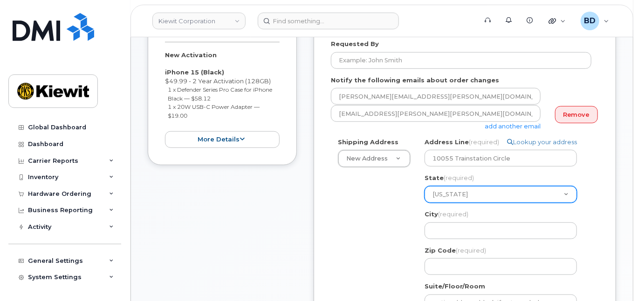
scroll to position [373, 0]
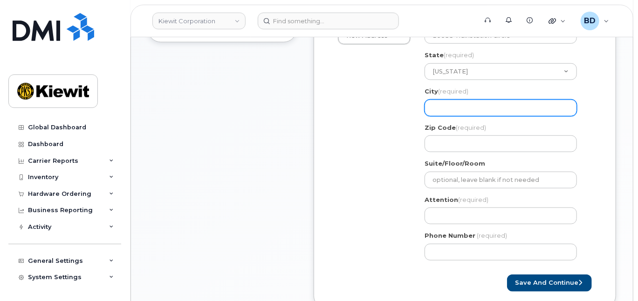
click at [441, 113] on input "City (required)" at bounding box center [500, 108] width 152 height 17
select select
type input "L"
select select
type input "Lo"
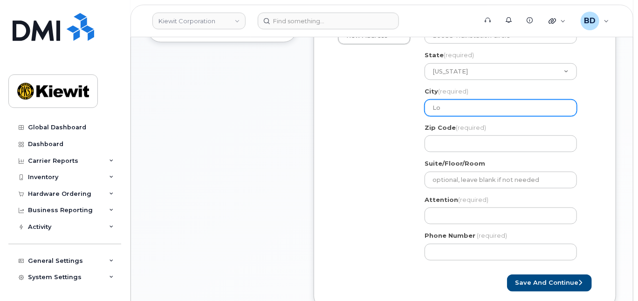
select select
type input "Lon"
select select
type input "Lone"
select select
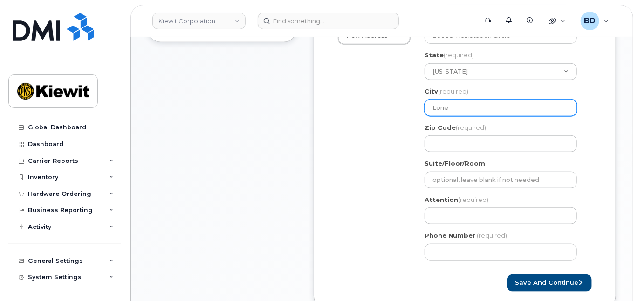
type input "Lone T"
select select
type input "Lone Tr"
select select
type input "Lone Tre"
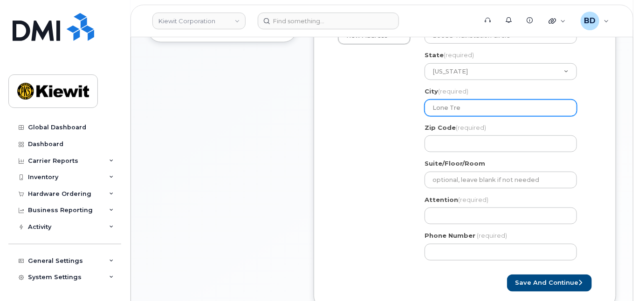
select select
type input "Lone Tree"
type input "80124"
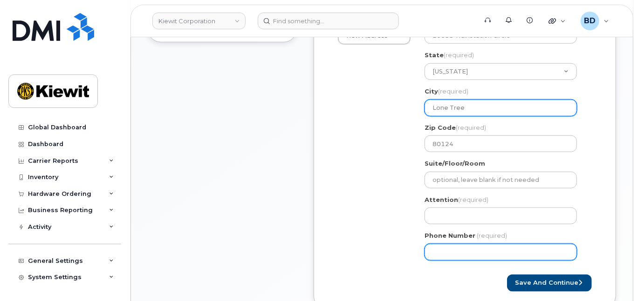
type input "8777727707"
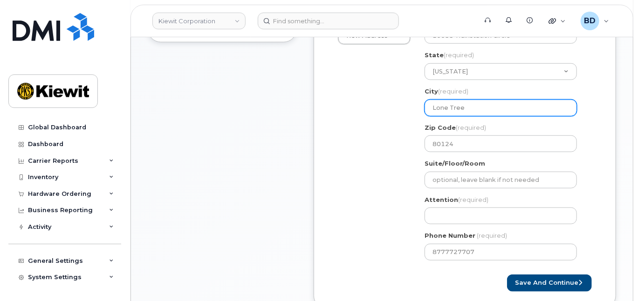
select select
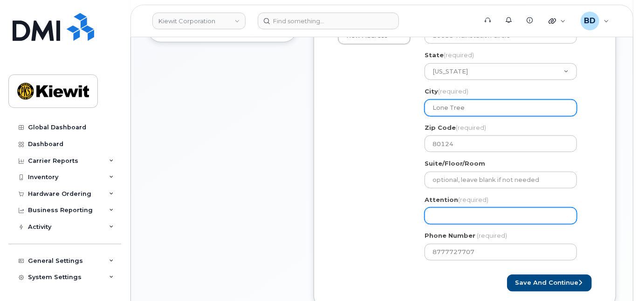
type input "Lone Tree"
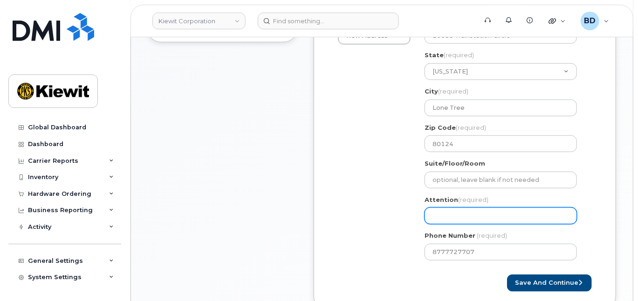
click at [437, 222] on input "Attention (required)" at bounding box center [500, 216] width 152 height 17
select select
type input "B"
select select
type input "Br"
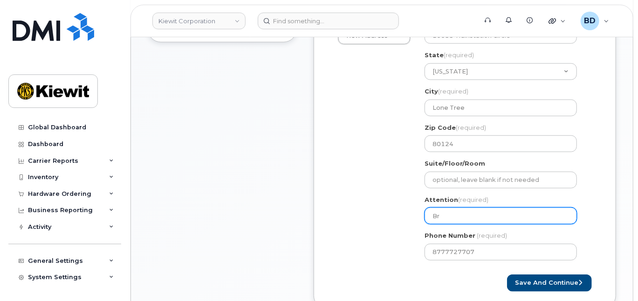
select select
type input "Bre"
select select
type input "Bren"
select select
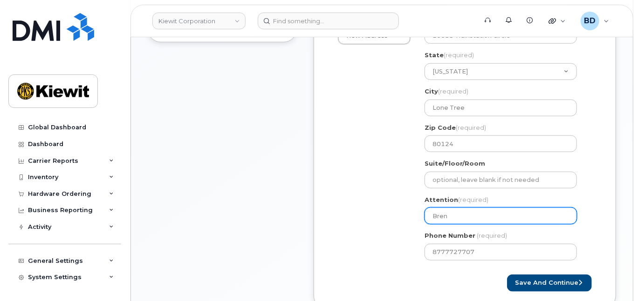
type input "Bren C"
select select
type input "[PERSON_NAME]"
select select
type input "Bren Cli"
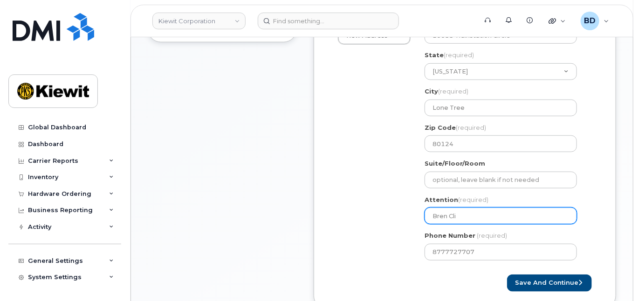
select select
type input "Bren Clin"
select select
type input "[PERSON_NAME]"
select select
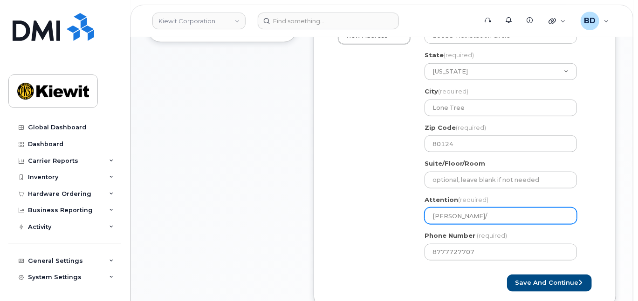
type input "[PERSON_NAME]/"
click at [478, 224] on input "[PERSON_NAME]/" at bounding box center [500, 216] width 152 height 17
paste input "[PERSON_NAME]"
select select
type input "[PERSON_NAME]/[PERSON_NAME]"
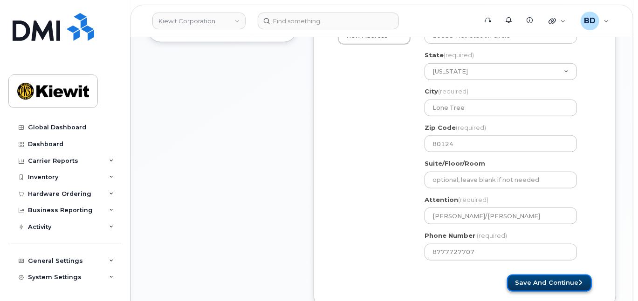
click at [547, 286] on button "Save and Continue" at bounding box center [549, 283] width 85 height 17
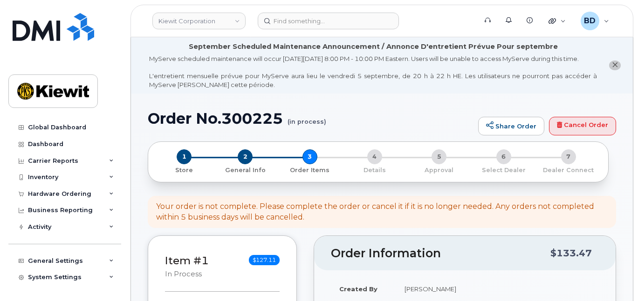
select select
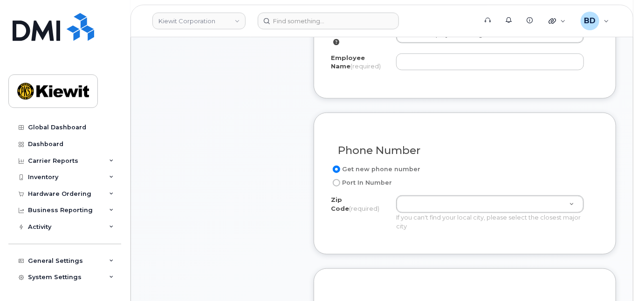
scroll to position [496, 0]
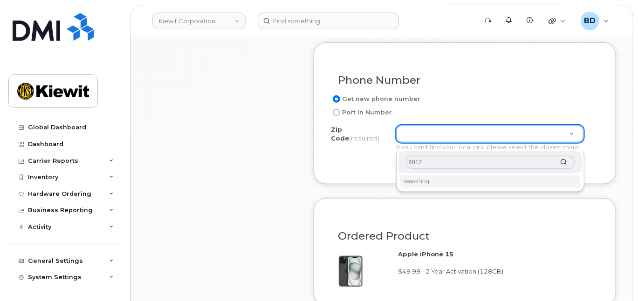
type input "80124"
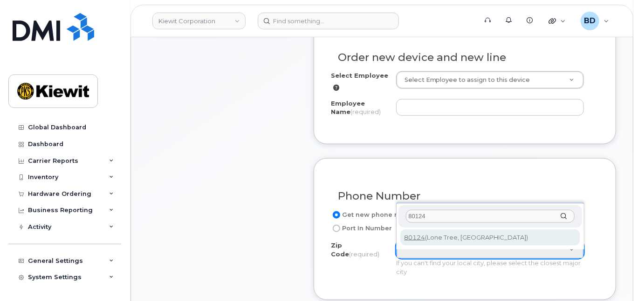
scroll to position [373, 0]
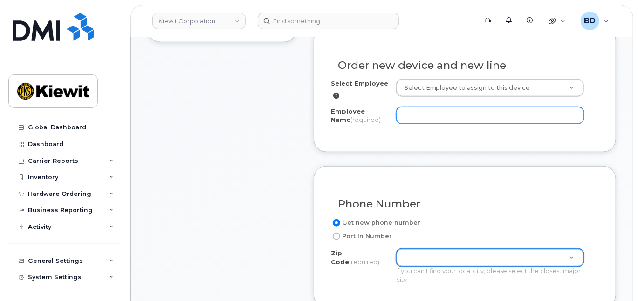
click at [410, 119] on input "Employee Name (required)" at bounding box center [490, 115] width 188 height 17
paste input "[PERSON_NAME]"
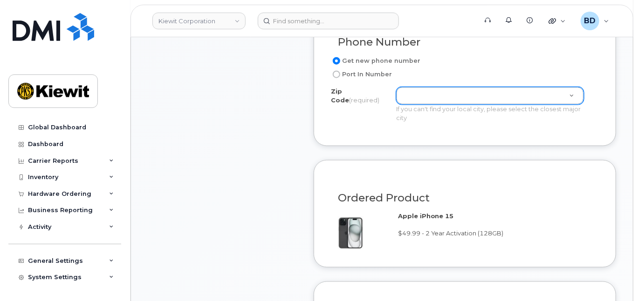
scroll to position [559, 0]
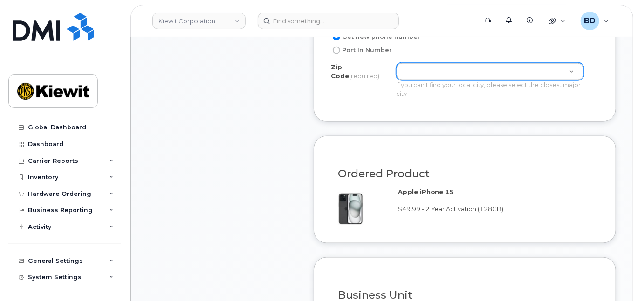
type input "[PERSON_NAME]"
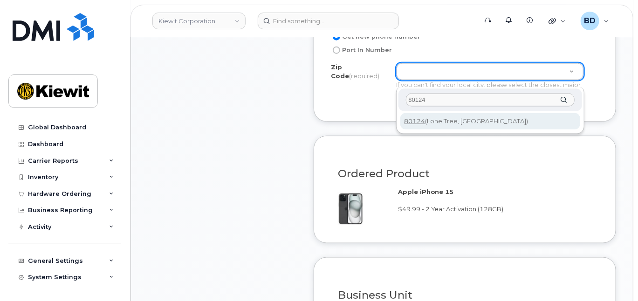
type input "80124"
type input "80124 (Lone Tree, CO)"
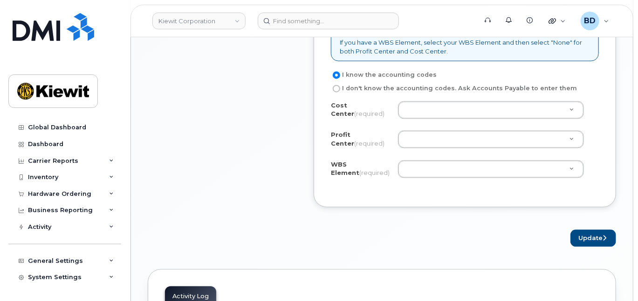
scroll to position [869, 0]
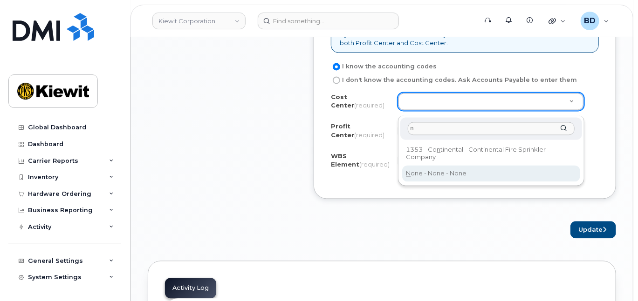
type input "n"
type input "None"
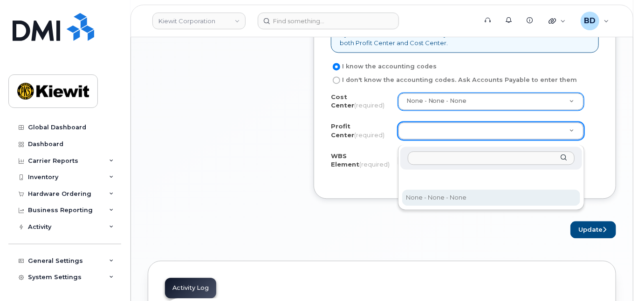
select select "None"
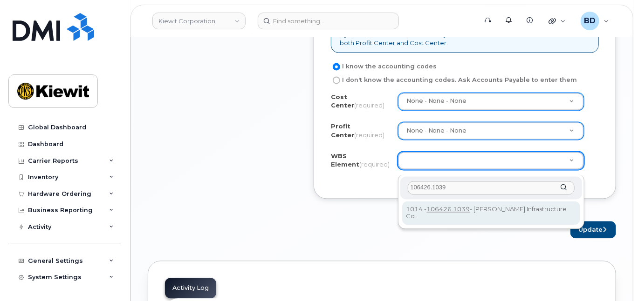
type input "106426.1039"
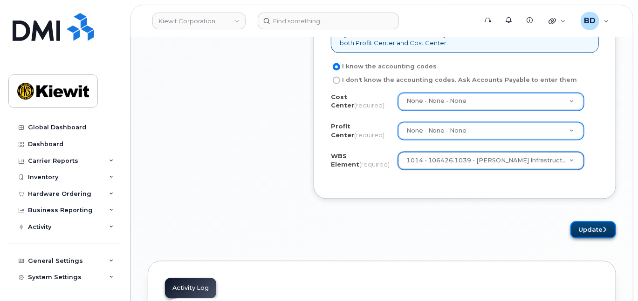
click at [591, 233] on button "Update" at bounding box center [593, 229] width 46 height 17
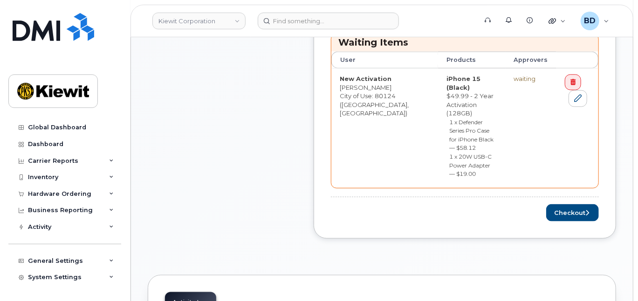
scroll to position [496, 0]
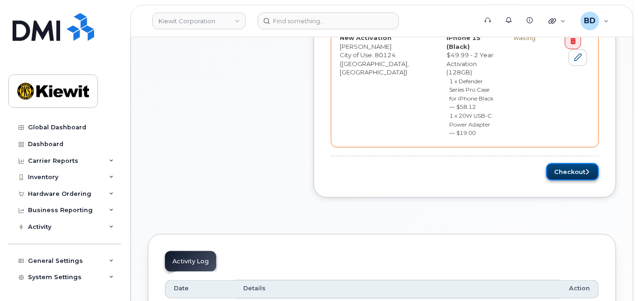
click at [570, 163] on button "Checkout" at bounding box center [572, 171] width 53 height 17
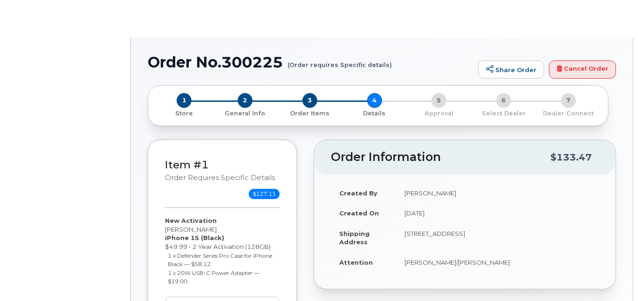
select select "Business Unlimited Smartphone"
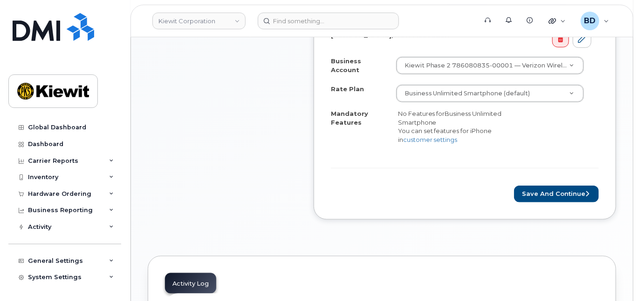
scroll to position [437, 0]
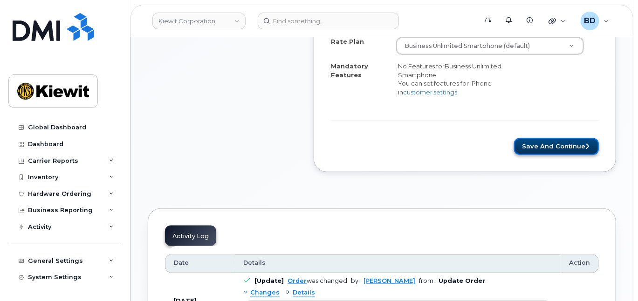
click at [553, 150] on button "Save and Continue" at bounding box center [556, 146] width 85 height 17
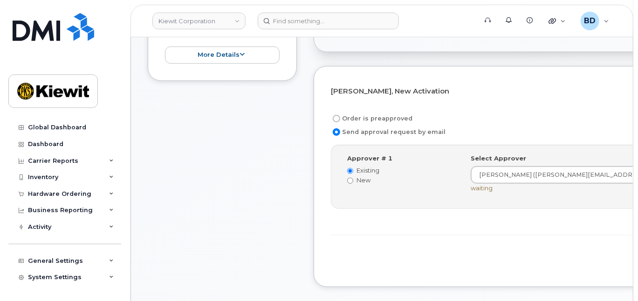
scroll to position [310, 0]
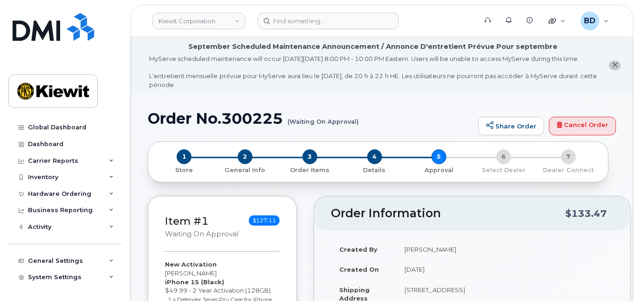
click at [238, 124] on h1 "Order No.300225 (Waiting On Approval)" at bounding box center [311, 118] width 326 height 16
copy h1 "300225"
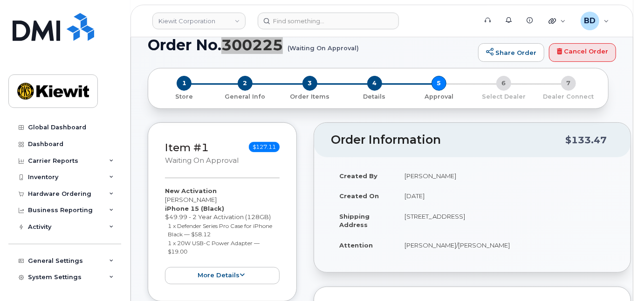
scroll to position [124, 0]
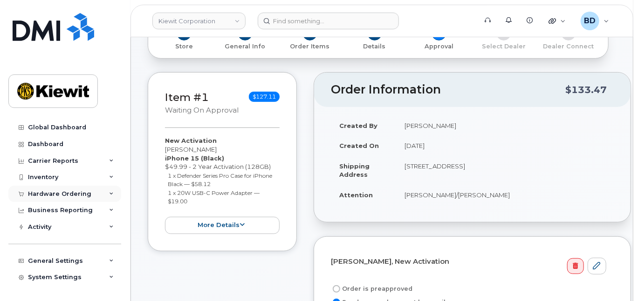
click at [110, 192] on icon at bounding box center [111, 194] width 5 height 5
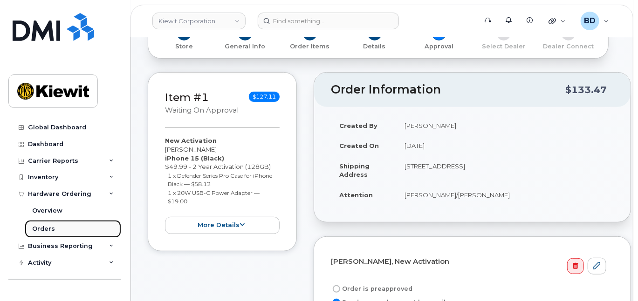
click at [62, 229] on link "Orders" at bounding box center [73, 229] width 96 height 18
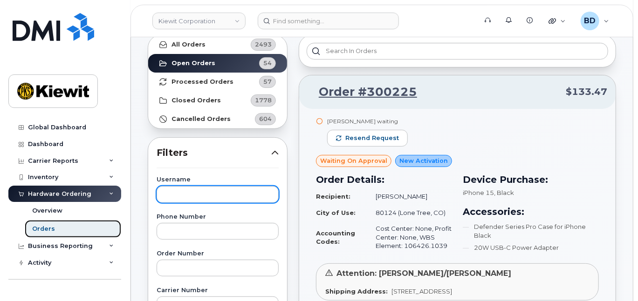
scroll to position [124, 0]
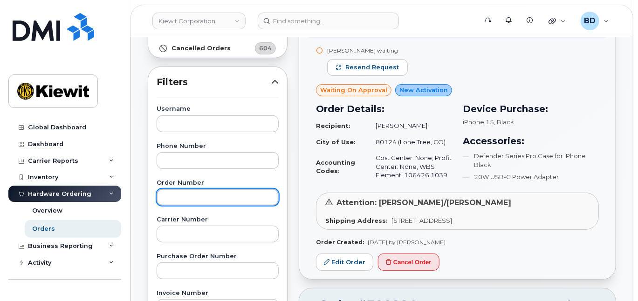
click at [183, 195] on input "text" at bounding box center [217, 197] width 122 height 17
type input "300015"
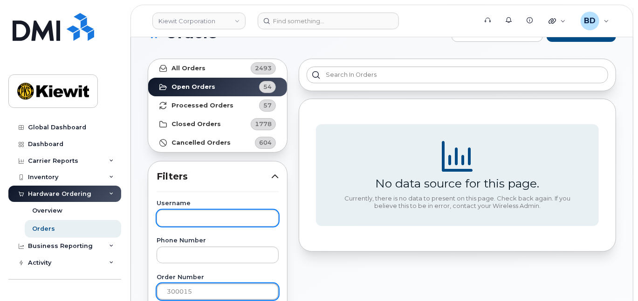
scroll to position [0, 0]
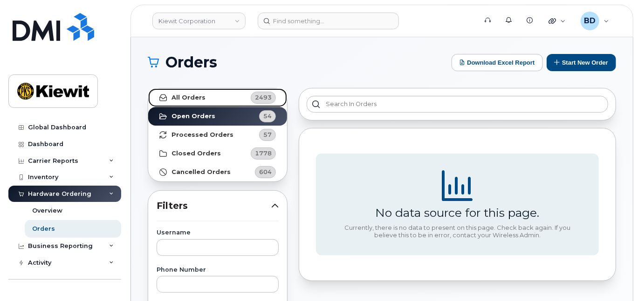
click at [211, 96] on link "All Orders 2493" at bounding box center [217, 97] width 139 height 19
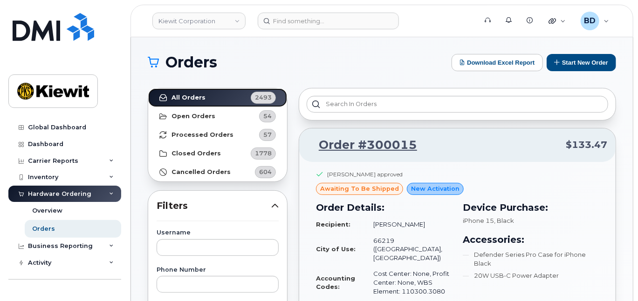
click at [148, 88] on link "All Orders 2493" at bounding box center [217, 97] width 139 height 19
